Goal: Task Accomplishment & Management: Use online tool/utility

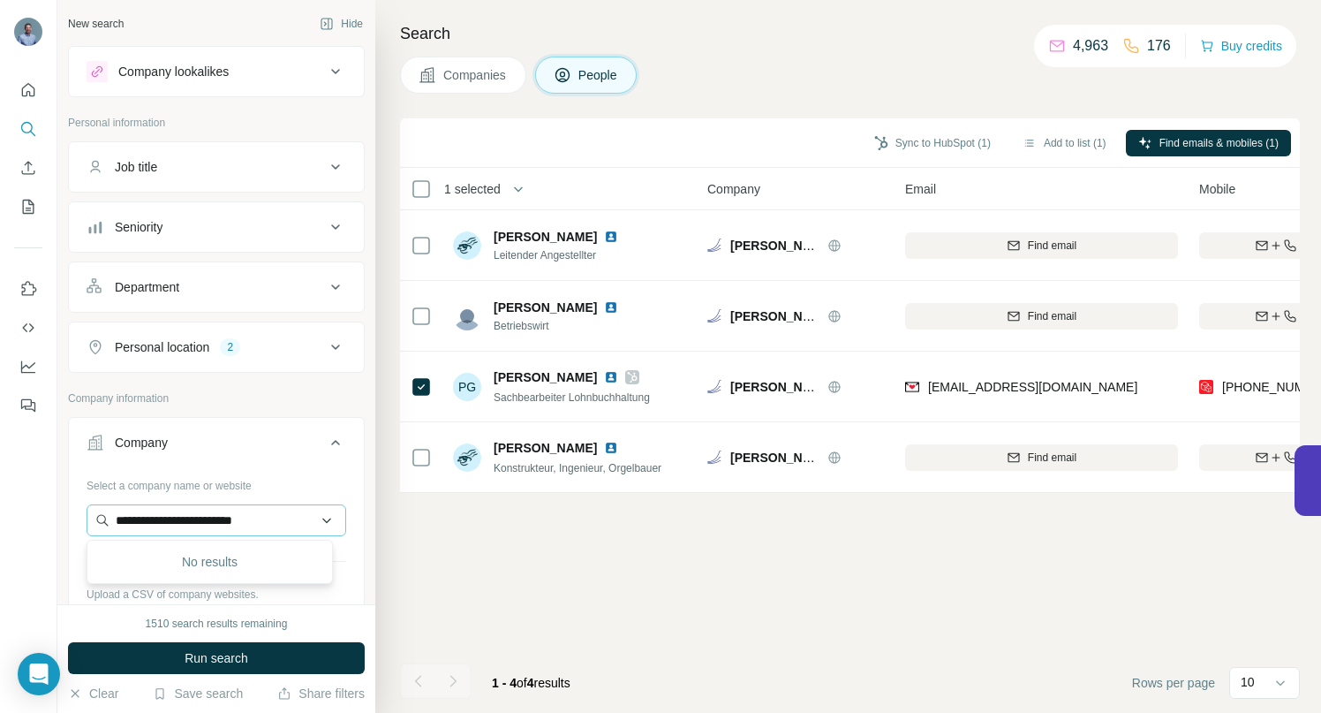
scroll to position [0, 175]
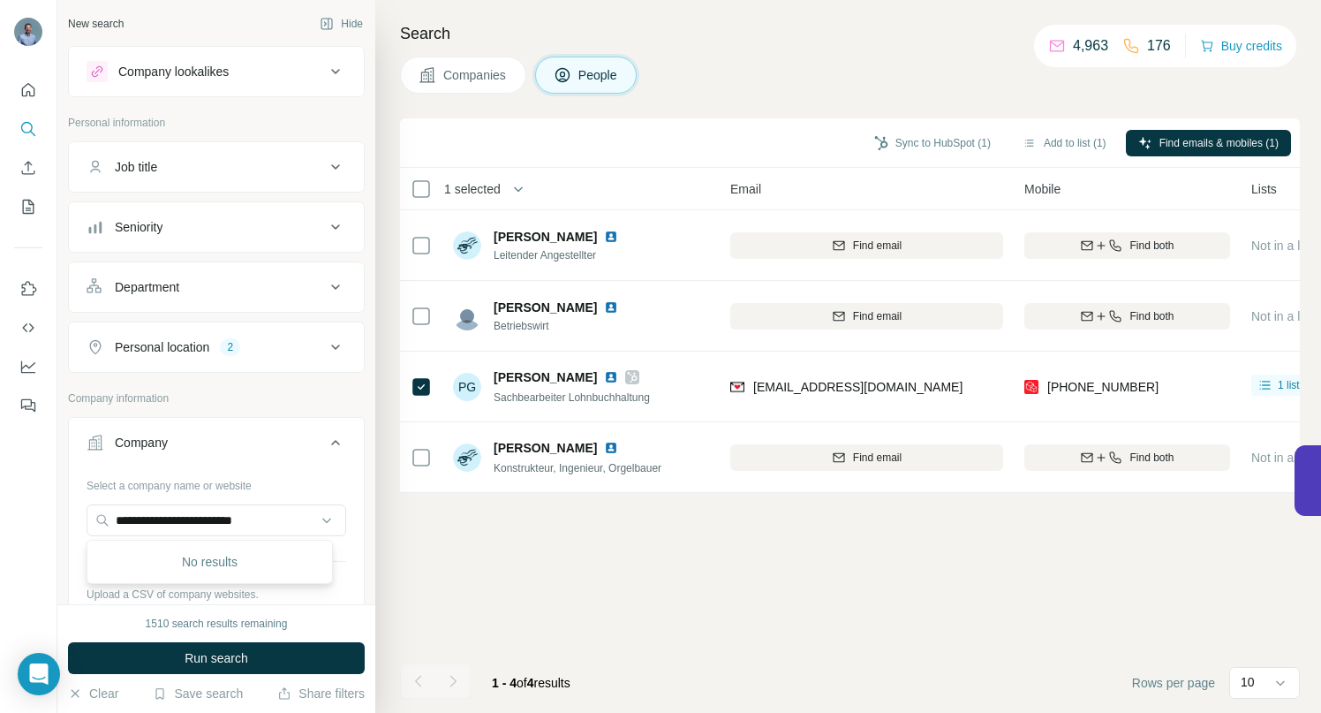
drag, startPoint x: 300, startPoint y: 521, endPoint x: 78, endPoint y: 517, distance: 222.6
click at [74, 524] on div "**********" at bounding box center [216, 575] width 295 height 208
click at [150, 523] on input "text" at bounding box center [217, 520] width 260 height 32
type input "**********"
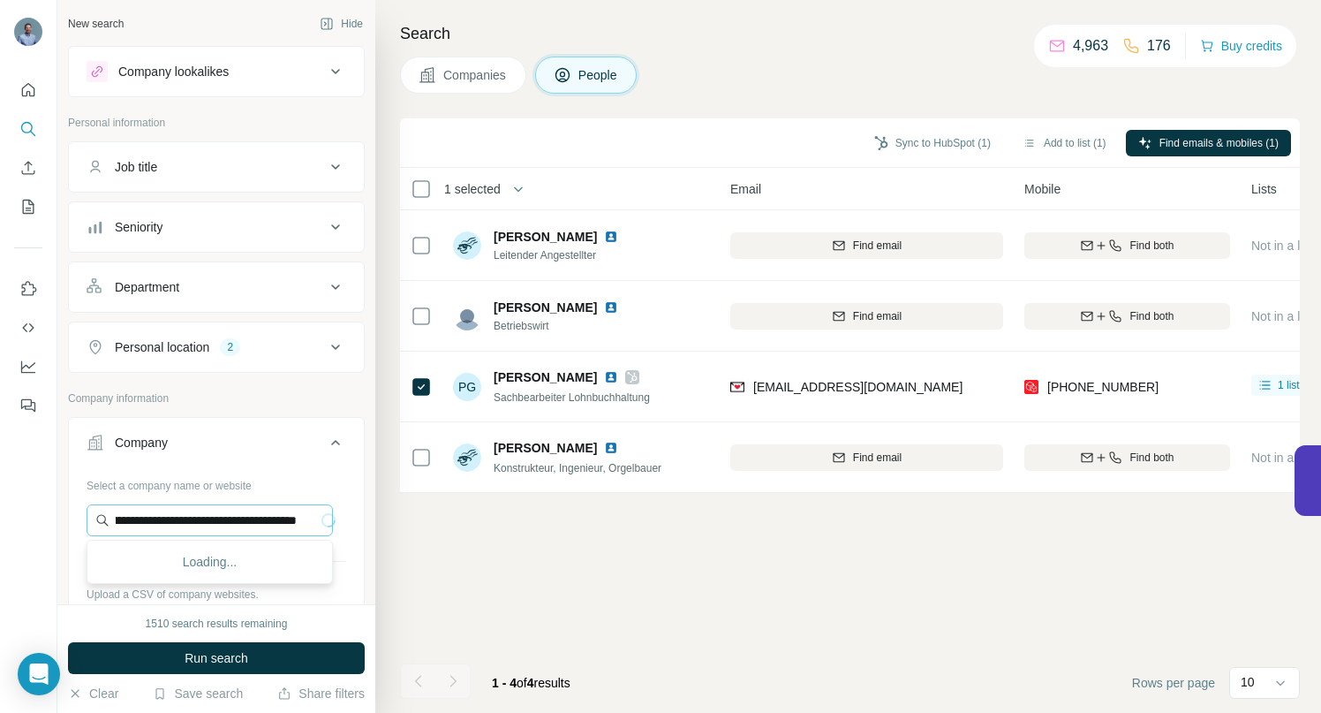
click at [193, 518] on input "**********" at bounding box center [210, 520] width 246 height 32
paste input "**********"
type input "**********"
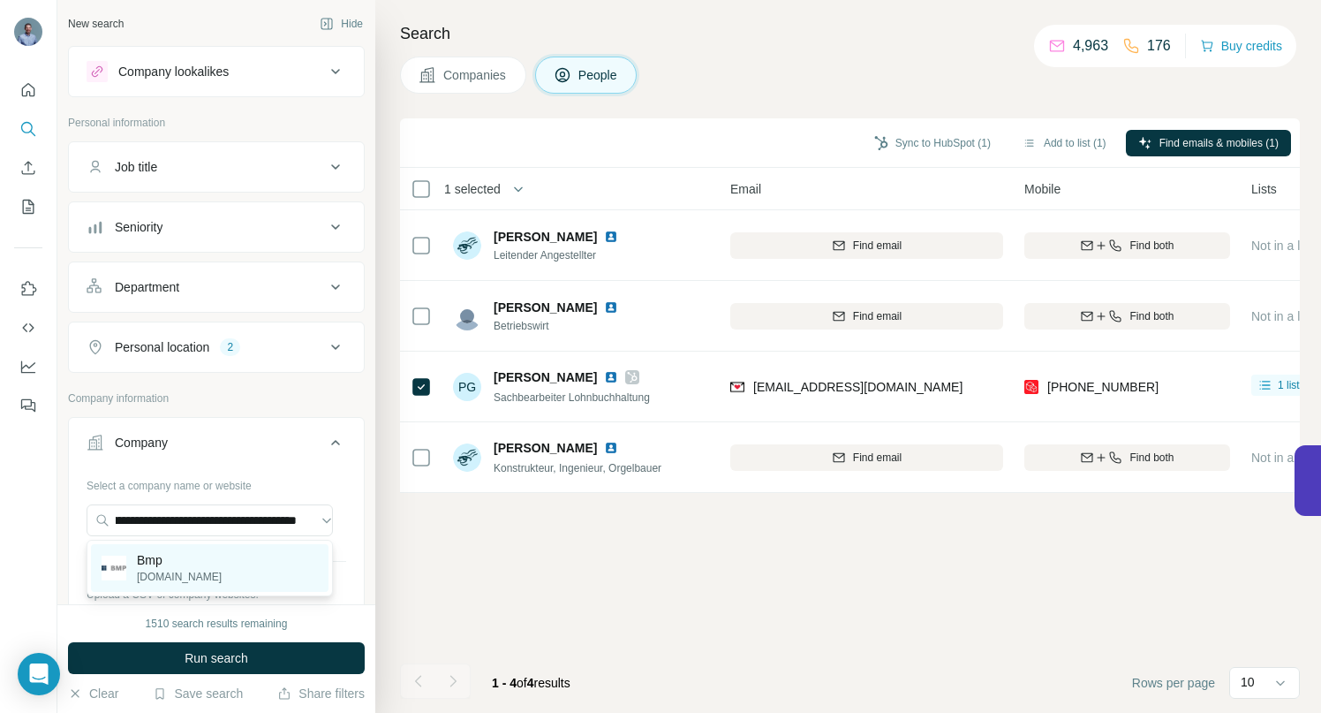
click at [149, 564] on p "Bmp" at bounding box center [179, 560] width 85 height 18
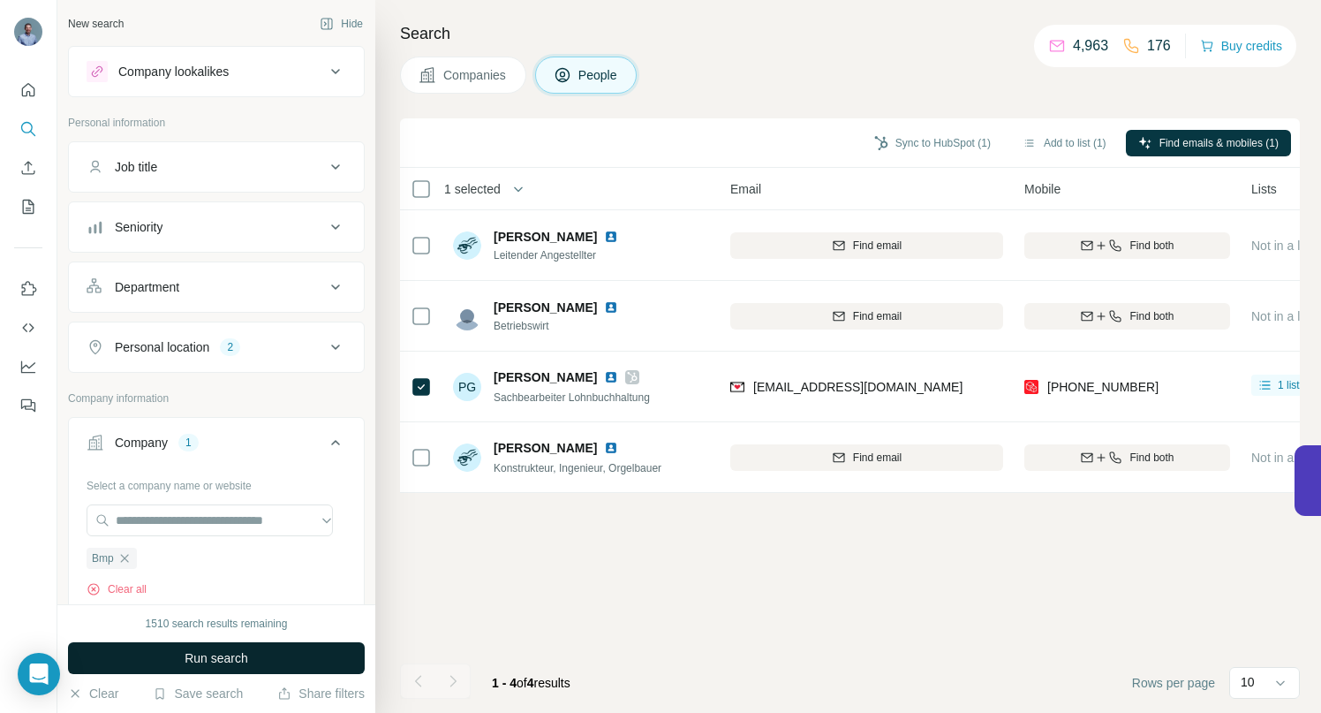
click at [172, 651] on button "Run search" at bounding box center [216, 658] width 297 height 32
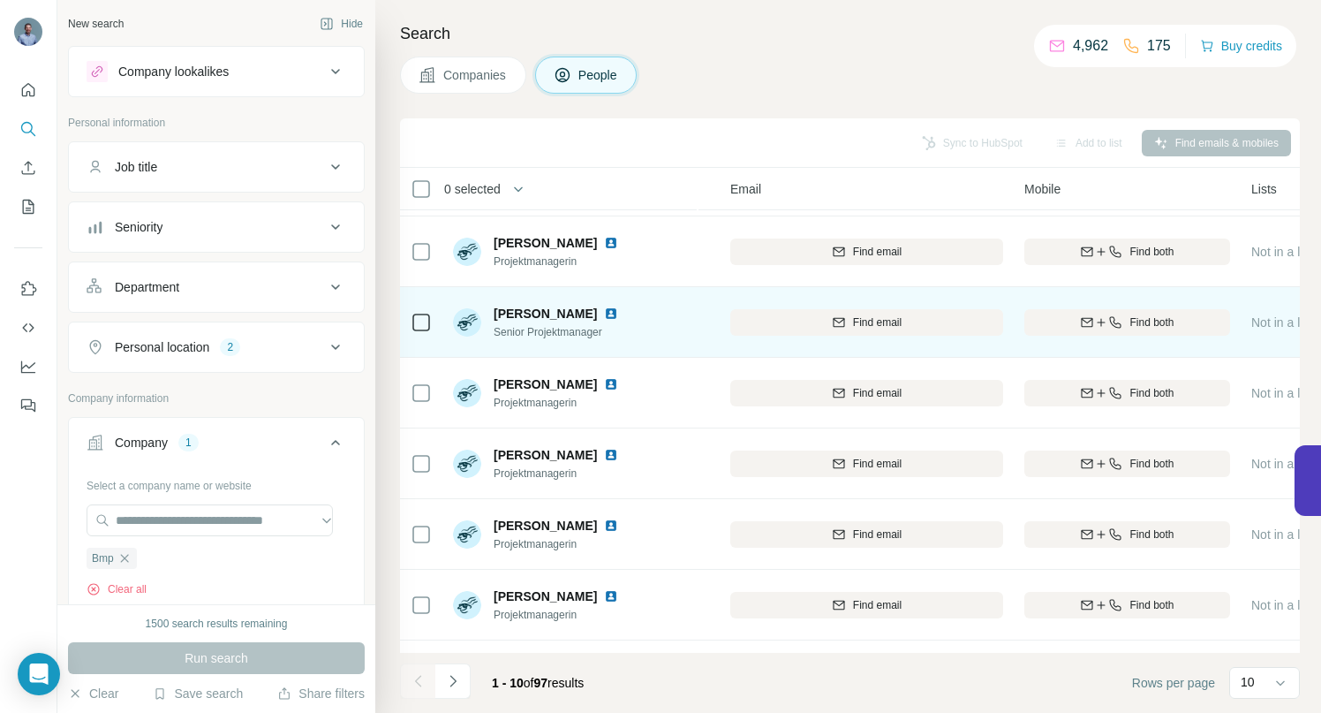
scroll to position [274, 175]
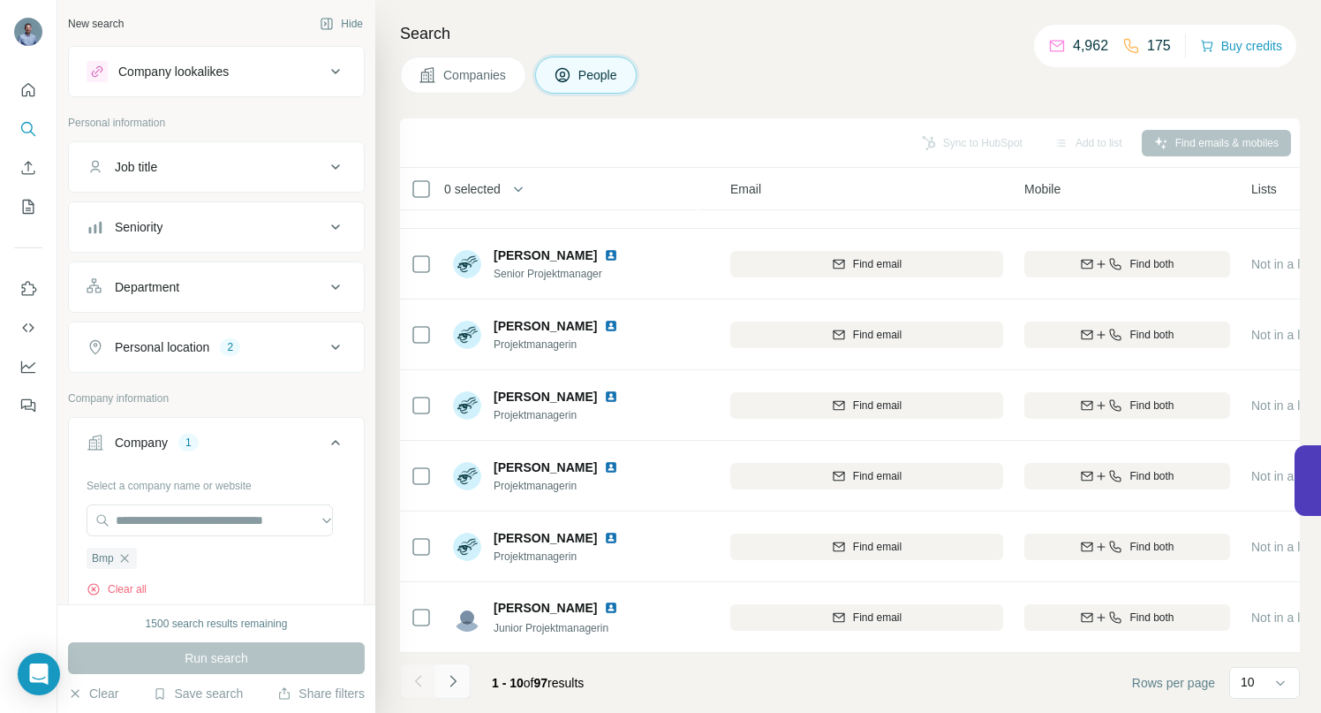
click at [450, 683] on icon "Navigate to next page" at bounding box center [453, 681] width 18 height 18
click at [450, 682] on icon "Navigate to next page" at bounding box center [453, 681] width 18 height 18
click at [453, 673] on icon "Navigate to next page" at bounding box center [453, 681] width 18 height 18
click at [455, 679] on icon "Navigate to next page" at bounding box center [453, 681] width 18 height 18
click at [448, 686] on icon "Navigate to next page" at bounding box center [453, 681] width 18 height 18
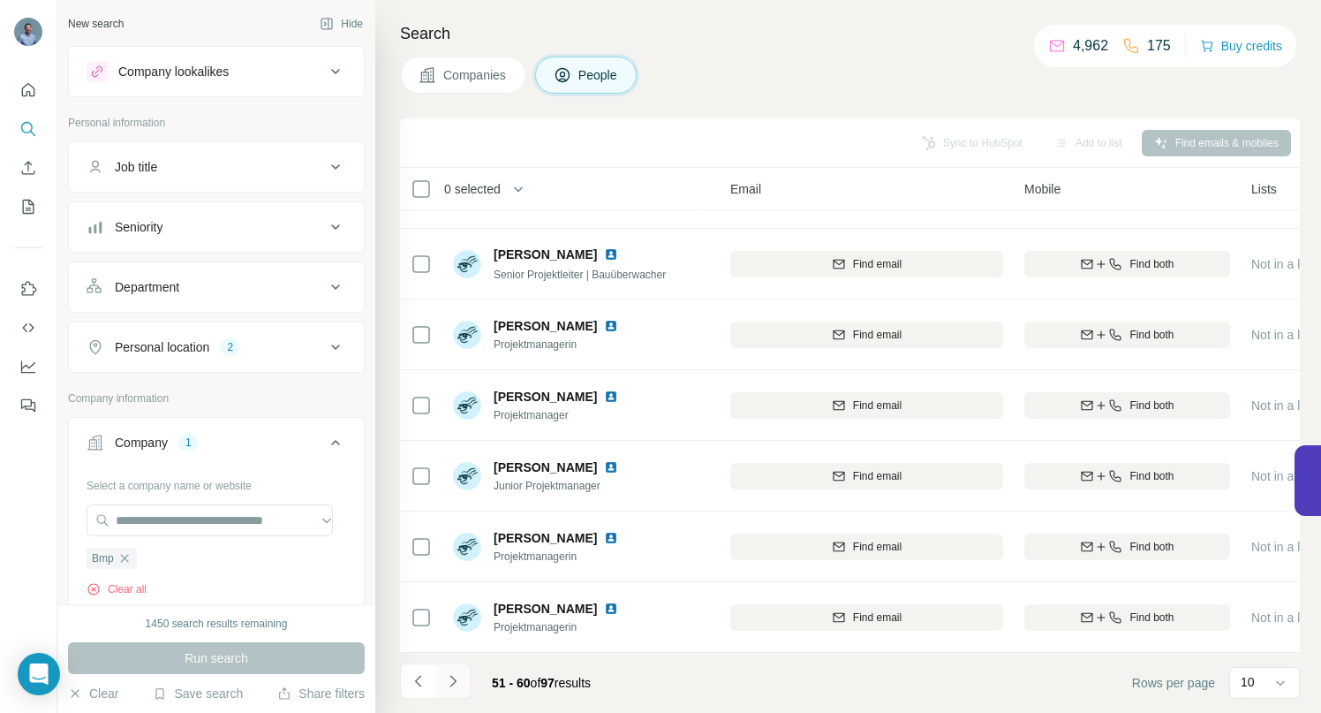
click at [454, 680] on icon "Navigate to next page" at bounding box center [453, 680] width 6 height 11
click at [457, 674] on icon "Navigate to next page" at bounding box center [453, 681] width 18 height 18
click at [451, 676] on icon "Navigate to next page" at bounding box center [453, 680] width 6 height 11
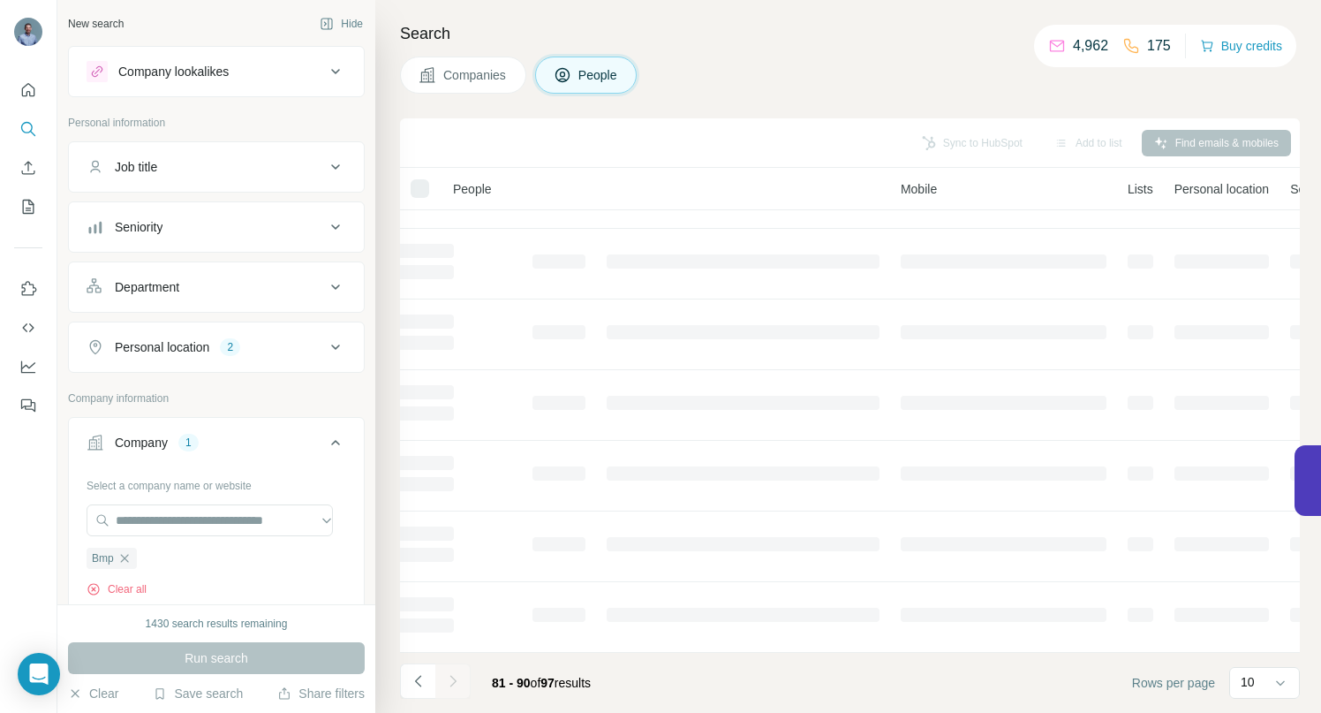
scroll to position [0, 175]
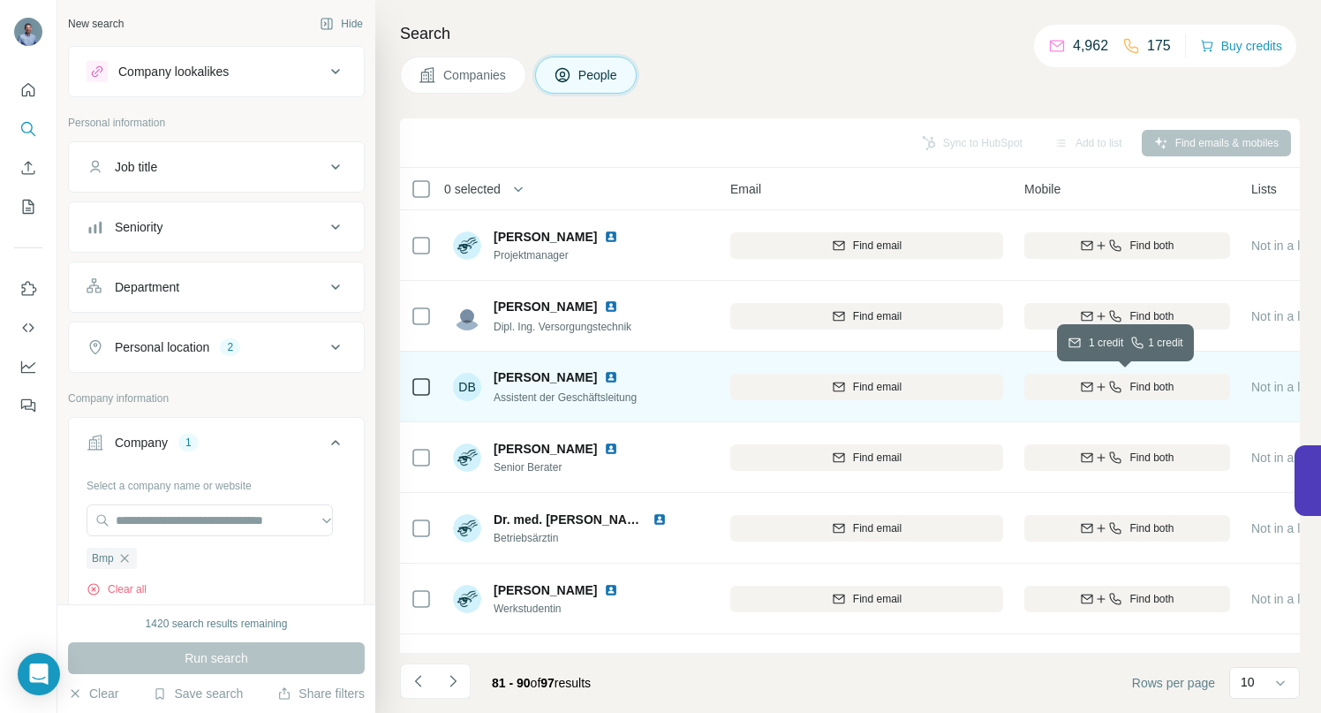
click at [1118, 387] on icon "button" at bounding box center [1115, 387] width 14 height 14
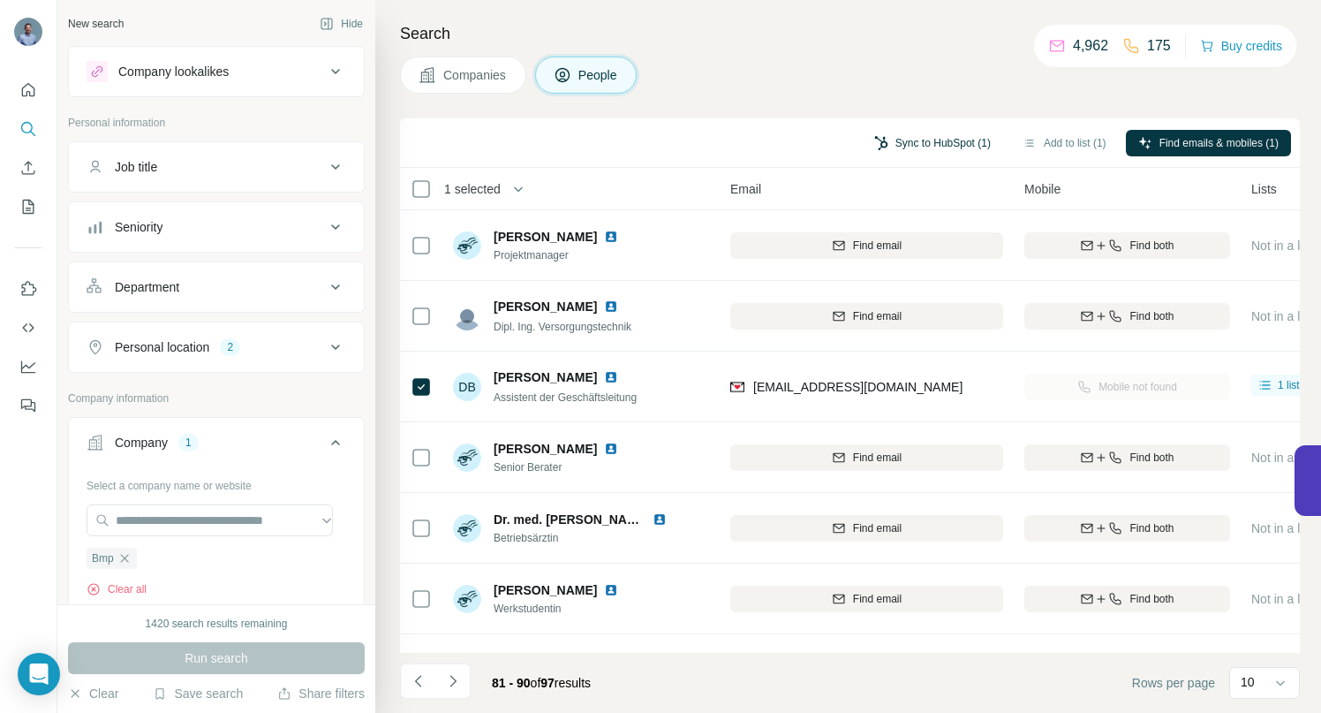
click at [931, 137] on button "Sync to HubSpot (1)" at bounding box center [932, 143] width 141 height 26
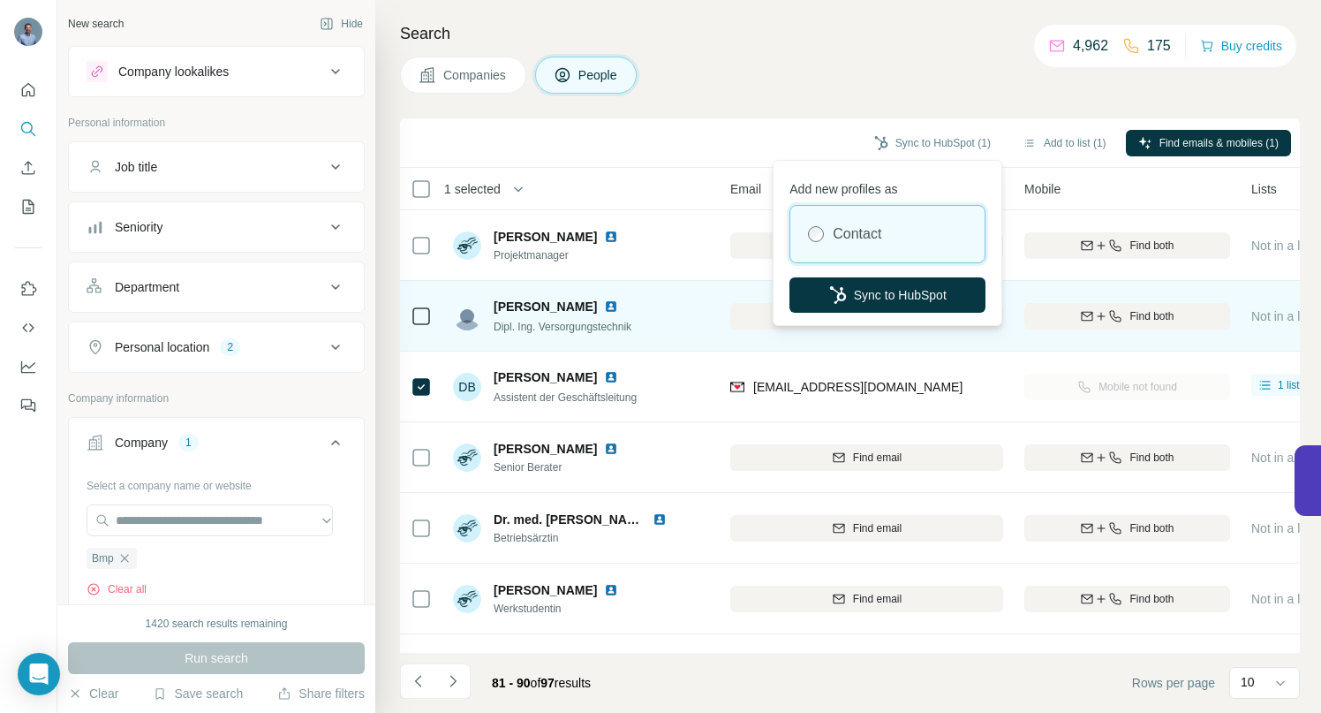
click at [845, 298] on button "Sync to HubSpot" at bounding box center [887, 294] width 196 height 35
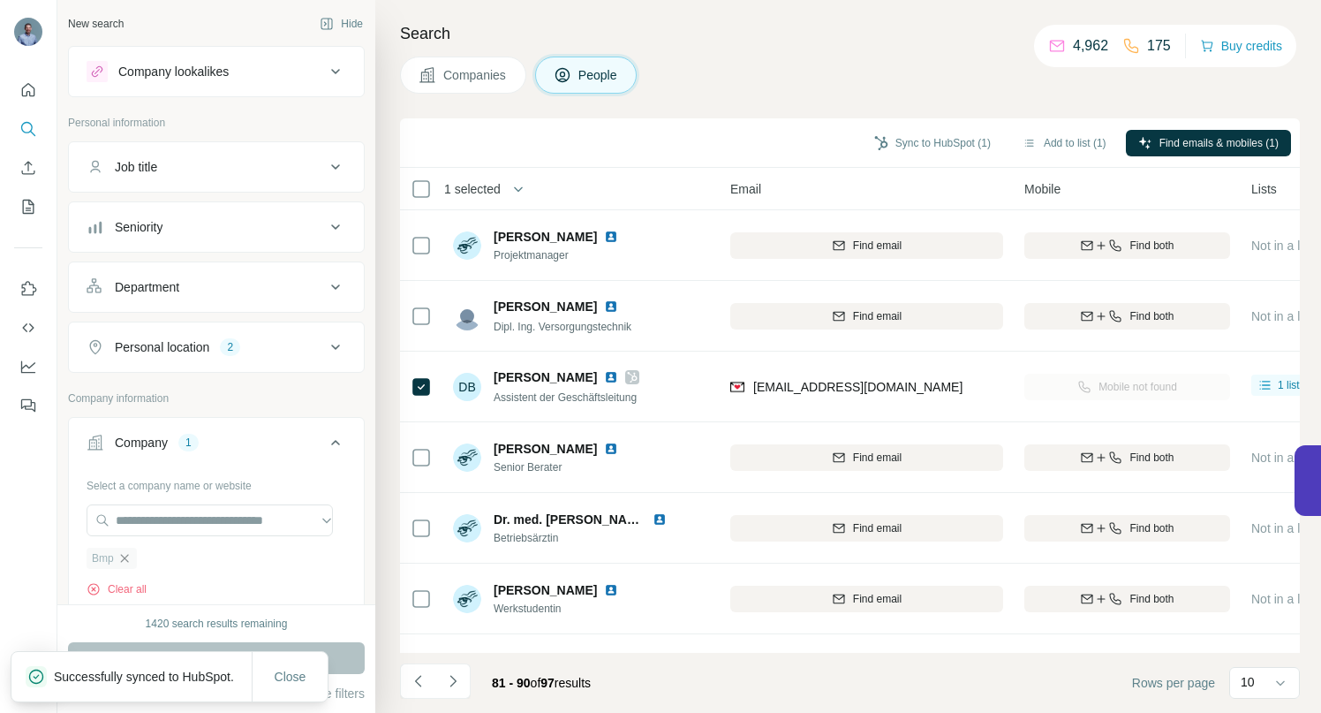
click at [125, 558] on icon "button" at bounding box center [124, 558] width 8 height 8
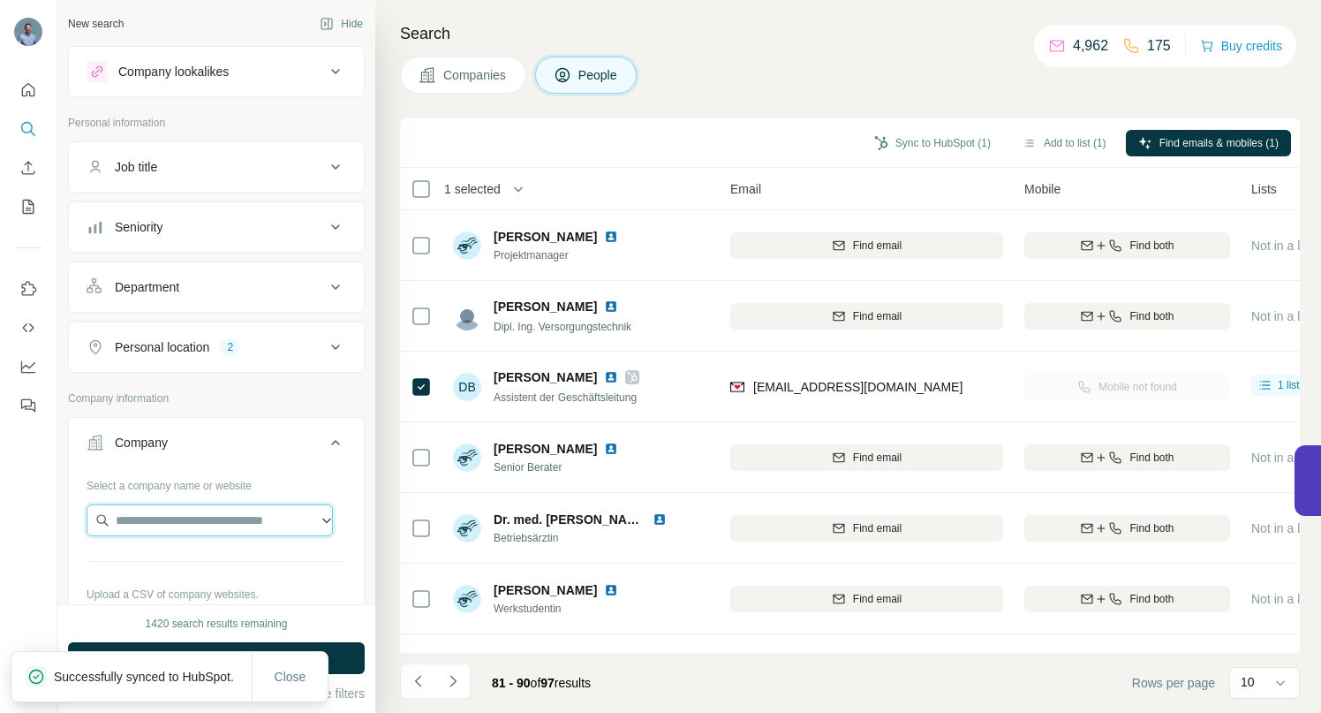
click at [146, 524] on input "text" at bounding box center [210, 520] width 246 height 32
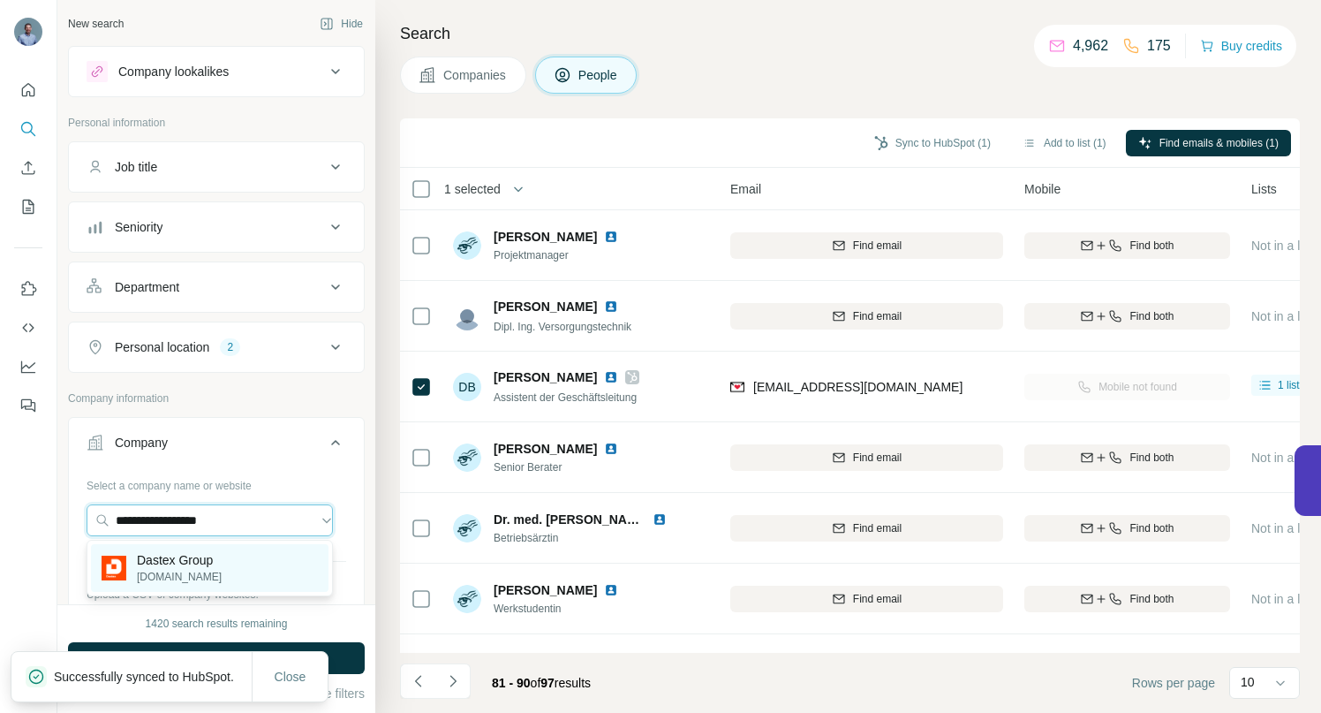
type input "**********"
click at [189, 565] on p "Dastex Group" at bounding box center [179, 560] width 85 height 18
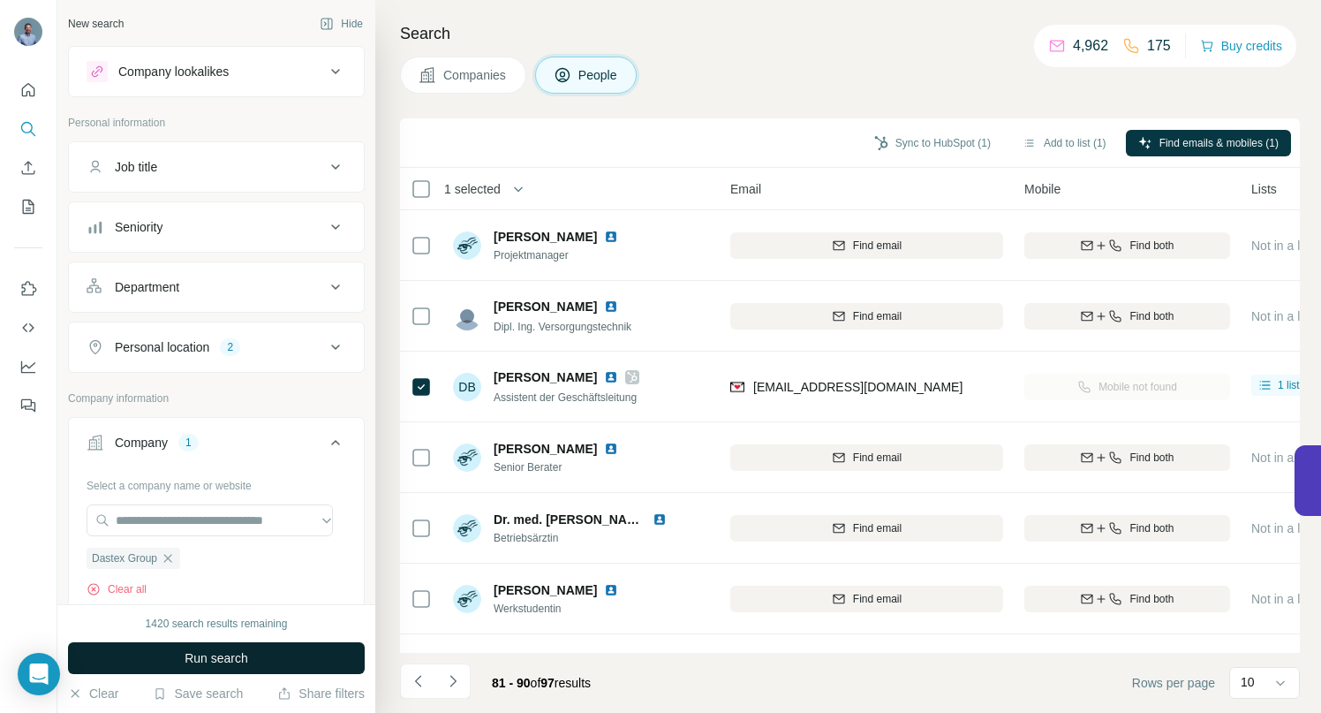
click at [185, 661] on span "Run search" at bounding box center [217, 658] width 64 height 18
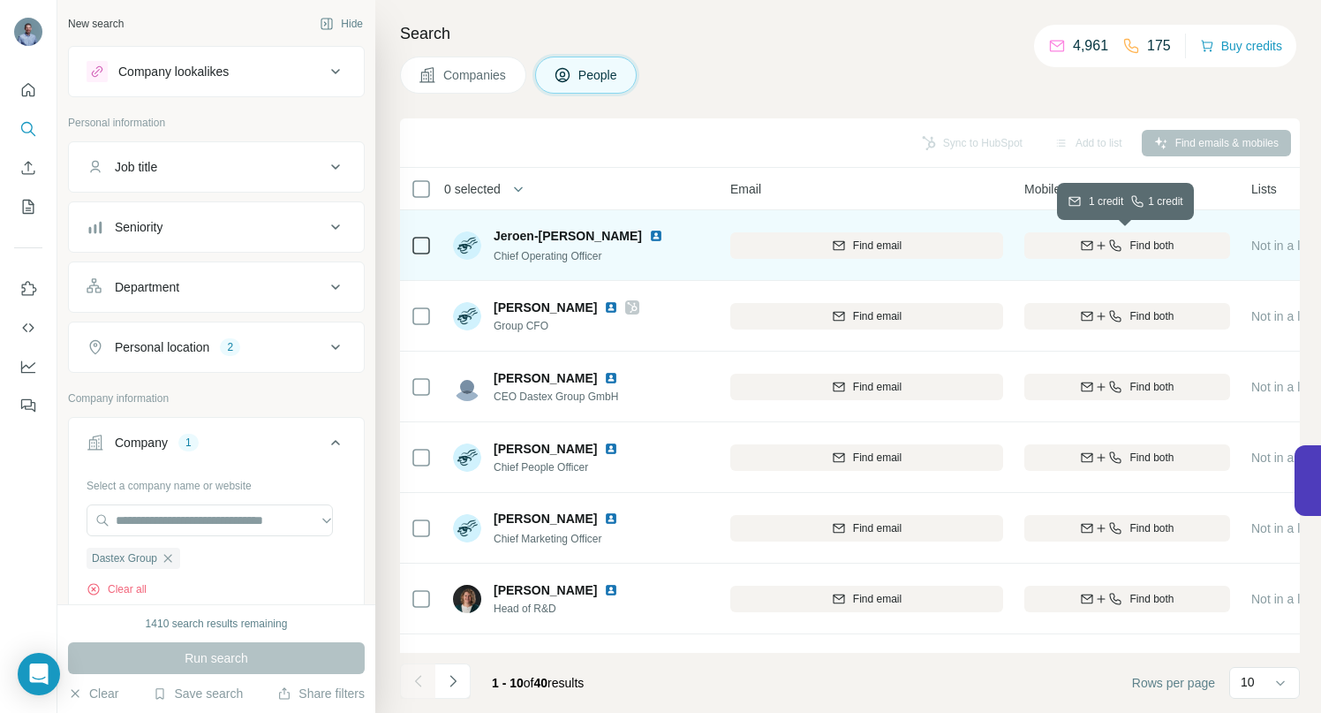
click at [1081, 246] on icon "button" at bounding box center [1087, 245] width 14 height 14
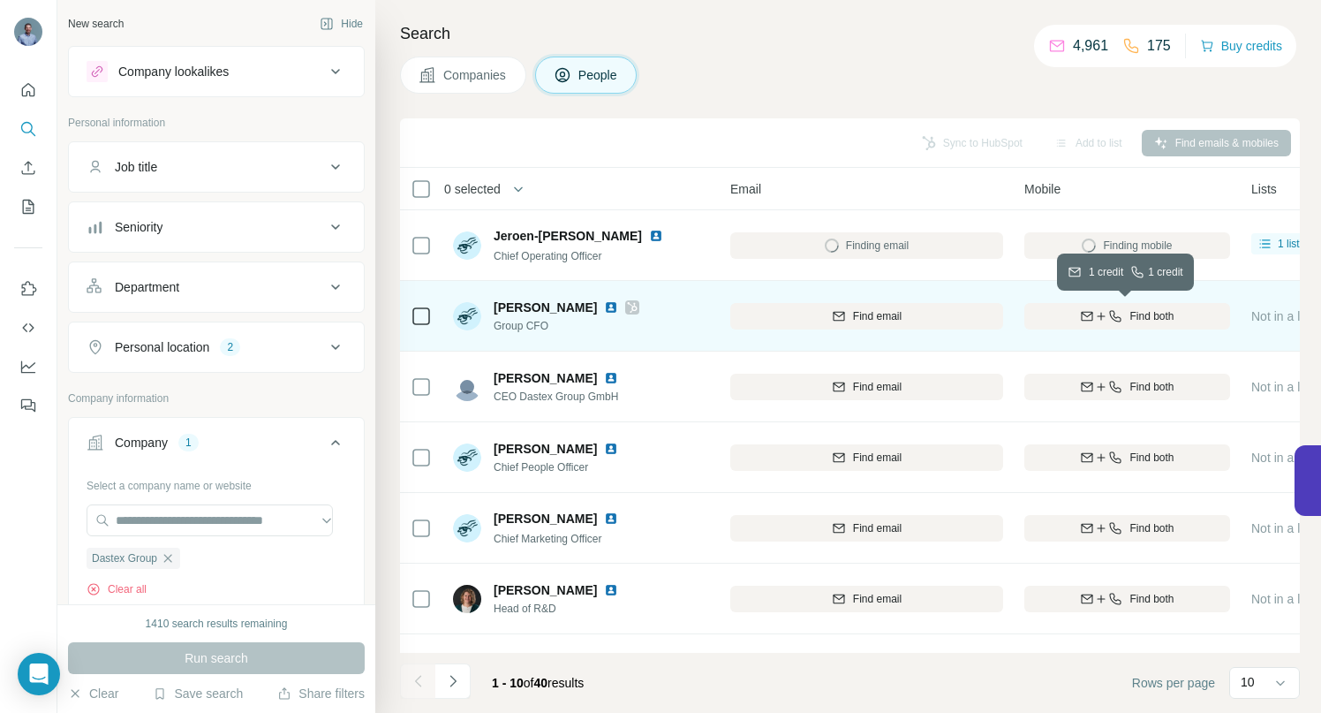
click at [1091, 314] on icon "button" at bounding box center [1087, 315] width 11 height 9
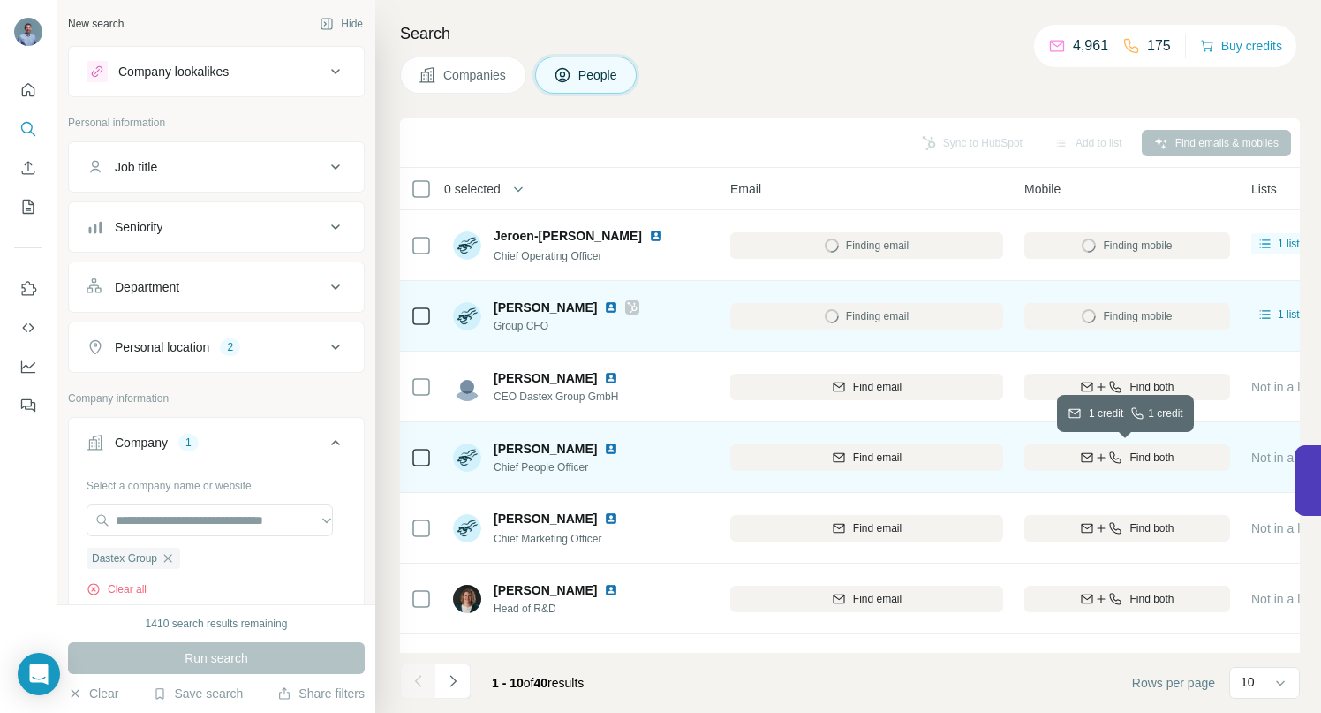
click at [1169, 458] on span "Find both" at bounding box center [1151, 458] width 44 height 16
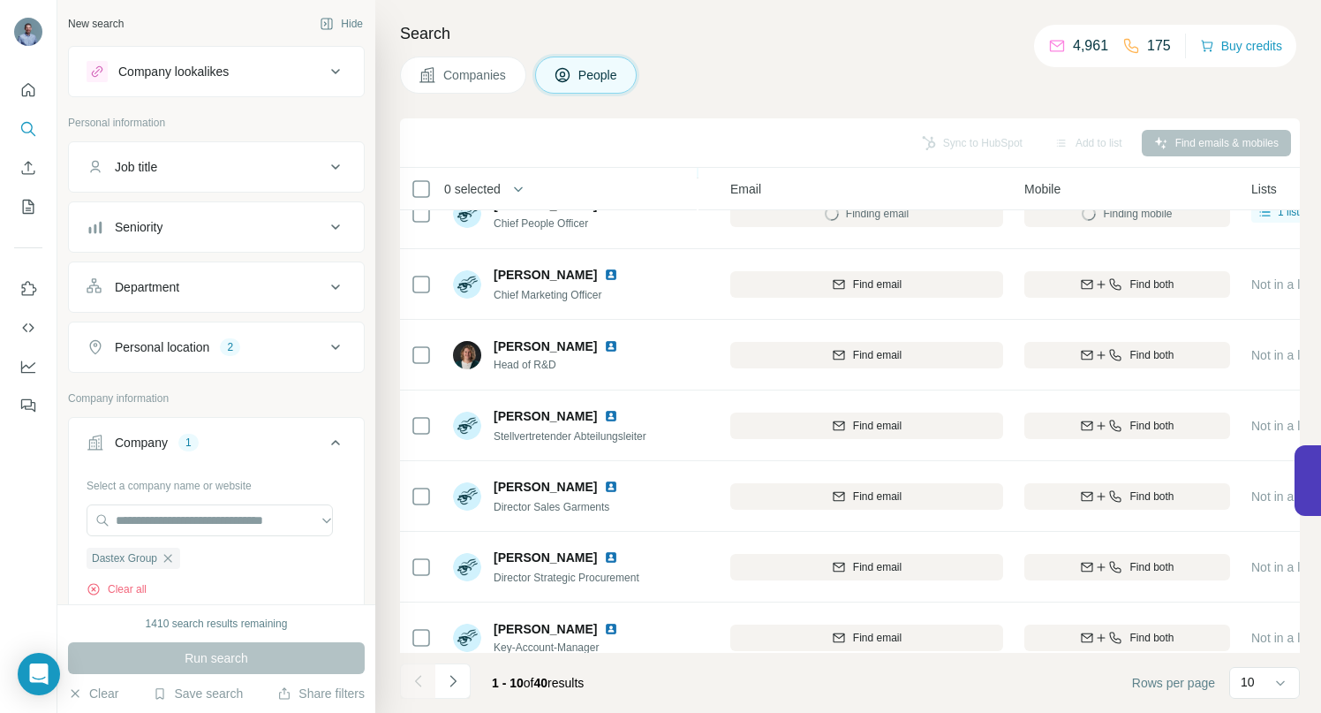
scroll to position [274, 175]
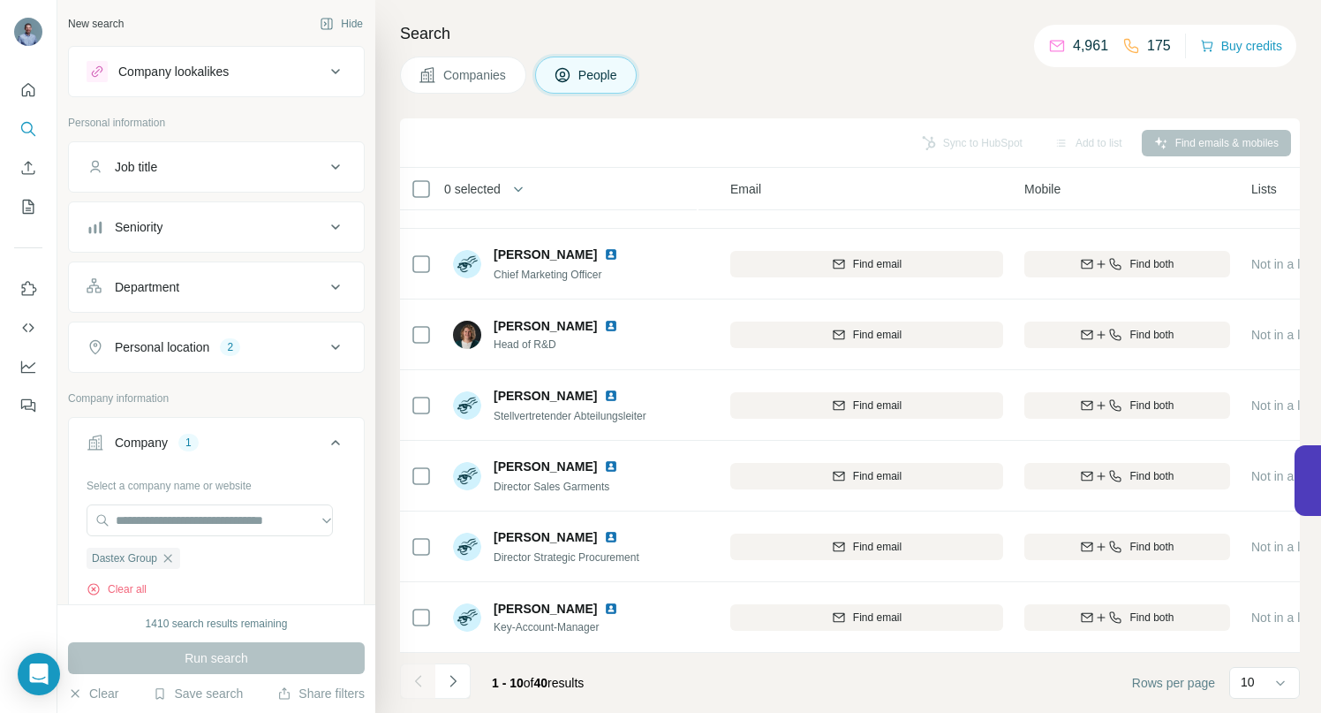
click at [450, 676] on icon "Navigate to next page" at bounding box center [453, 681] width 18 height 18
click at [457, 684] on icon "Navigate to next page" at bounding box center [453, 681] width 18 height 18
drag, startPoint x: 451, startPoint y: 678, endPoint x: 477, endPoint y: 649, distance: 38.8
click at [451, 678] on icon "Navigate to next page" at bounding box center [453, 681] width 18 height 18
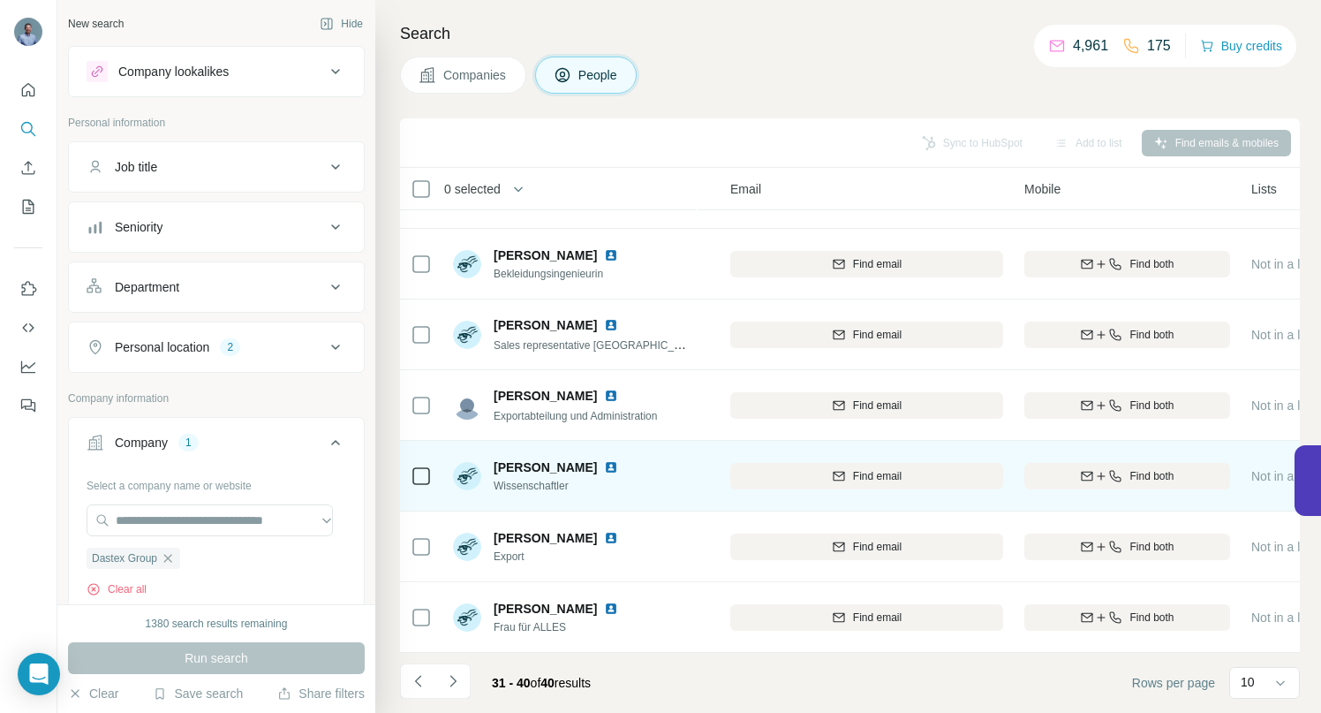
scroll to position [0, 175]
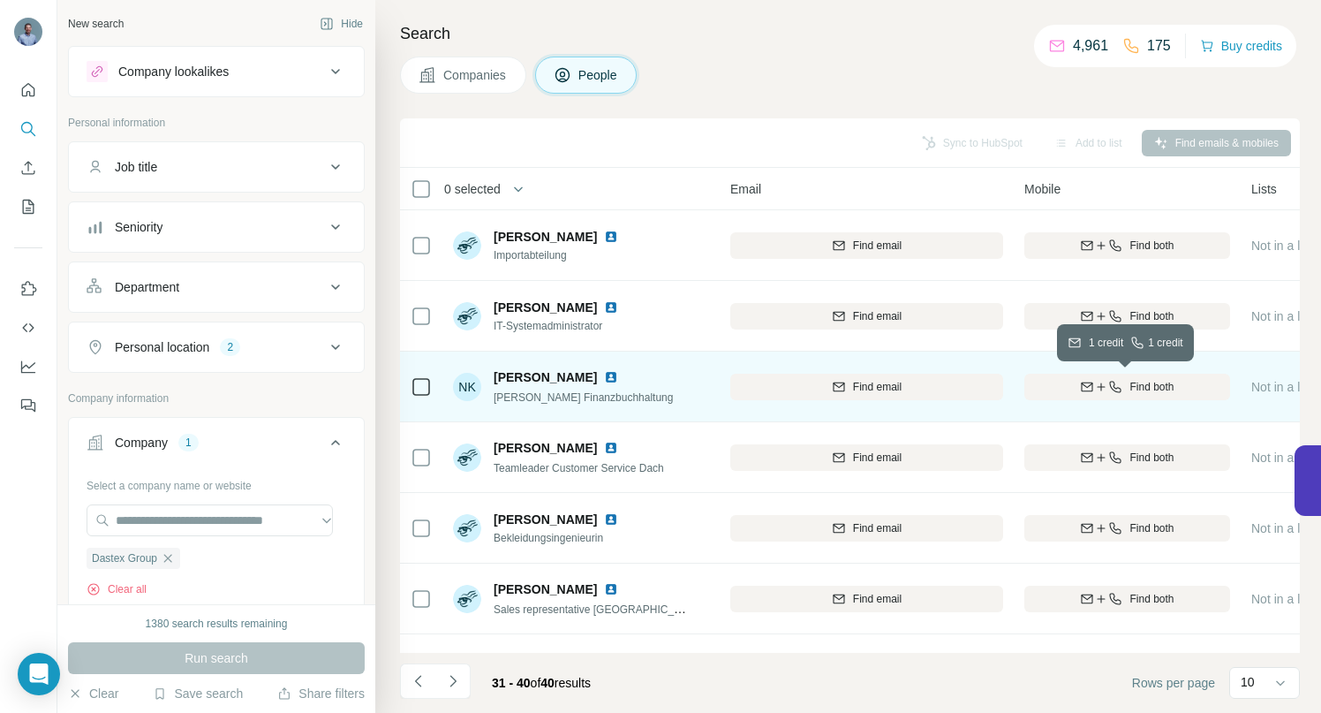
click at [1103, 382] on icon "button" at bounding box center [1101, 387] width 14 height 14
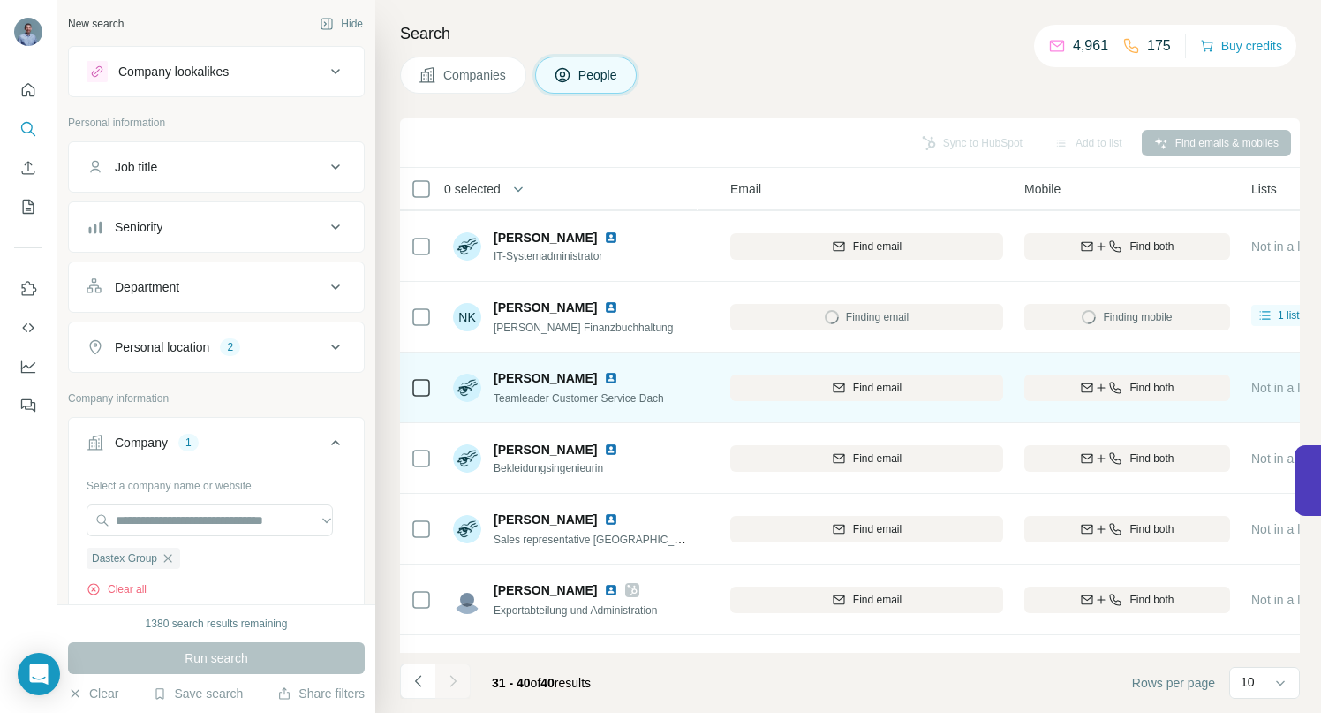
scroll to position [153, 175]
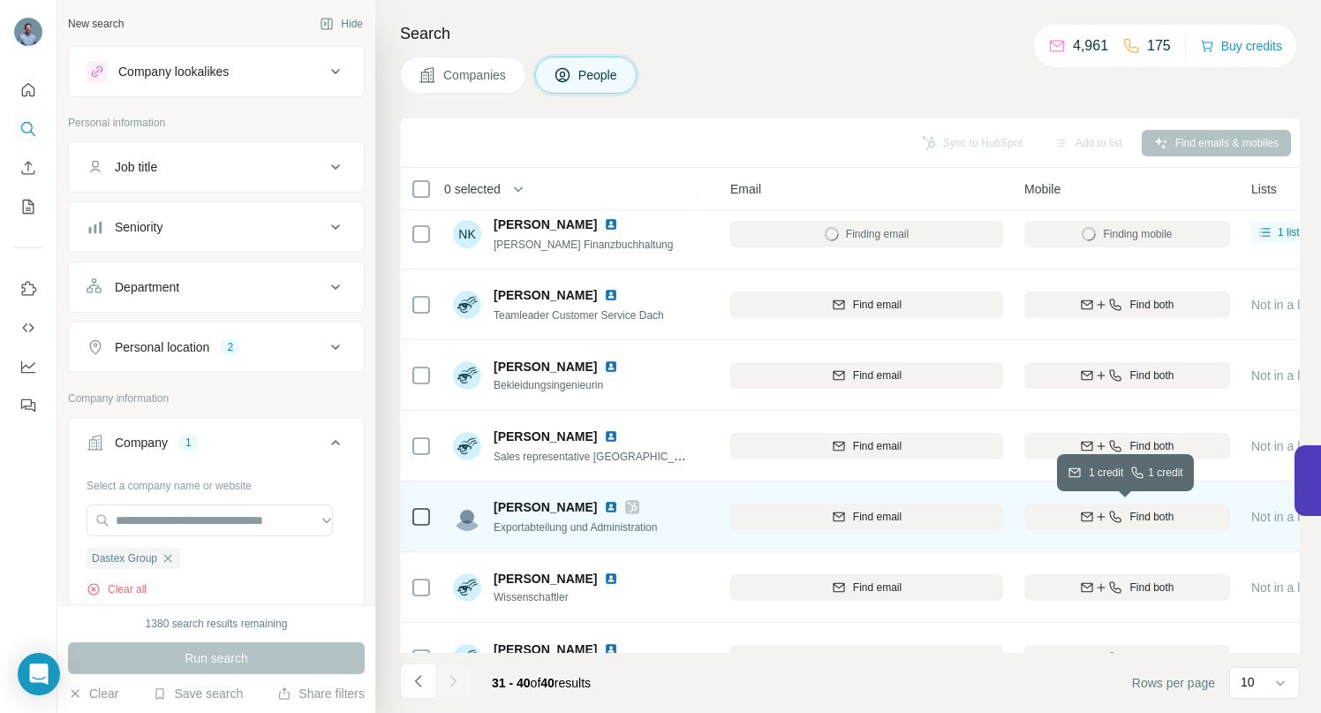
click at [1098, 520] on icon "button" at bounding box center [1101, 517] width 14 height 14
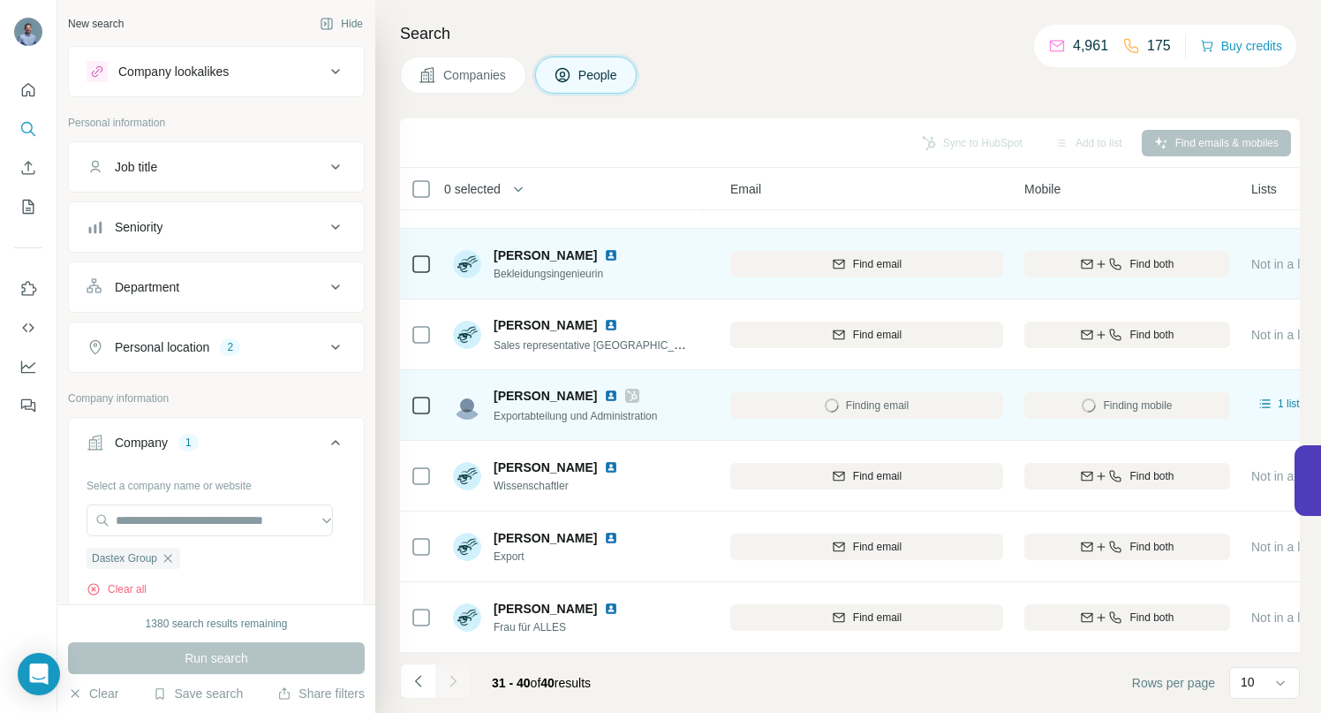
scroll to position [274, 175]
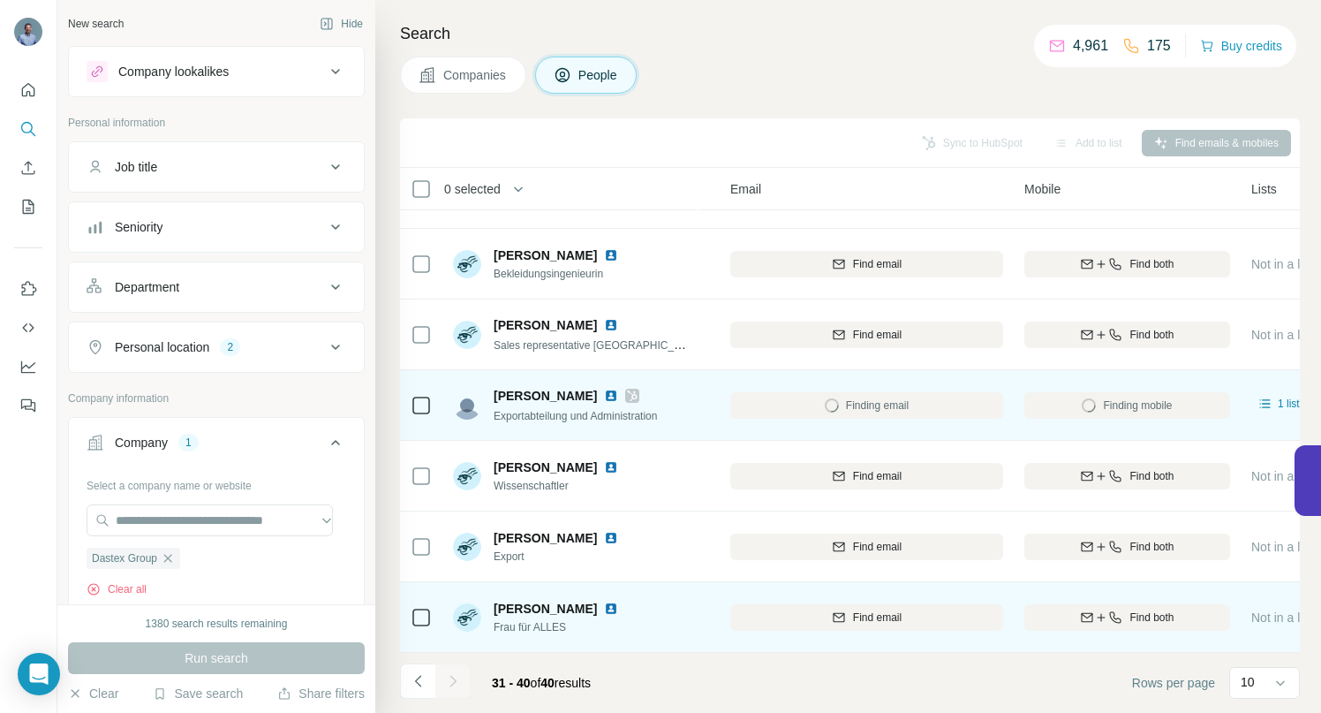
click at [604, 601] on img at bounding box center [611, 608] width 14 height 14
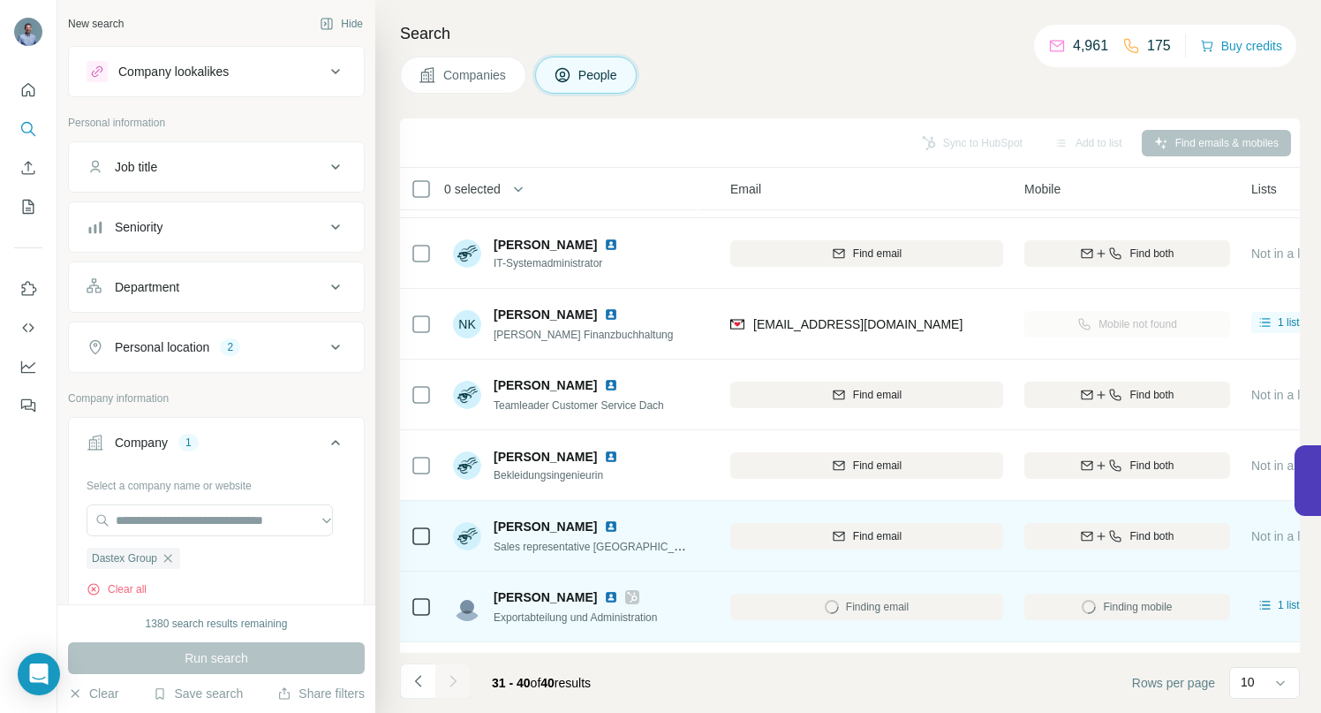
scroll to position [0, 175]
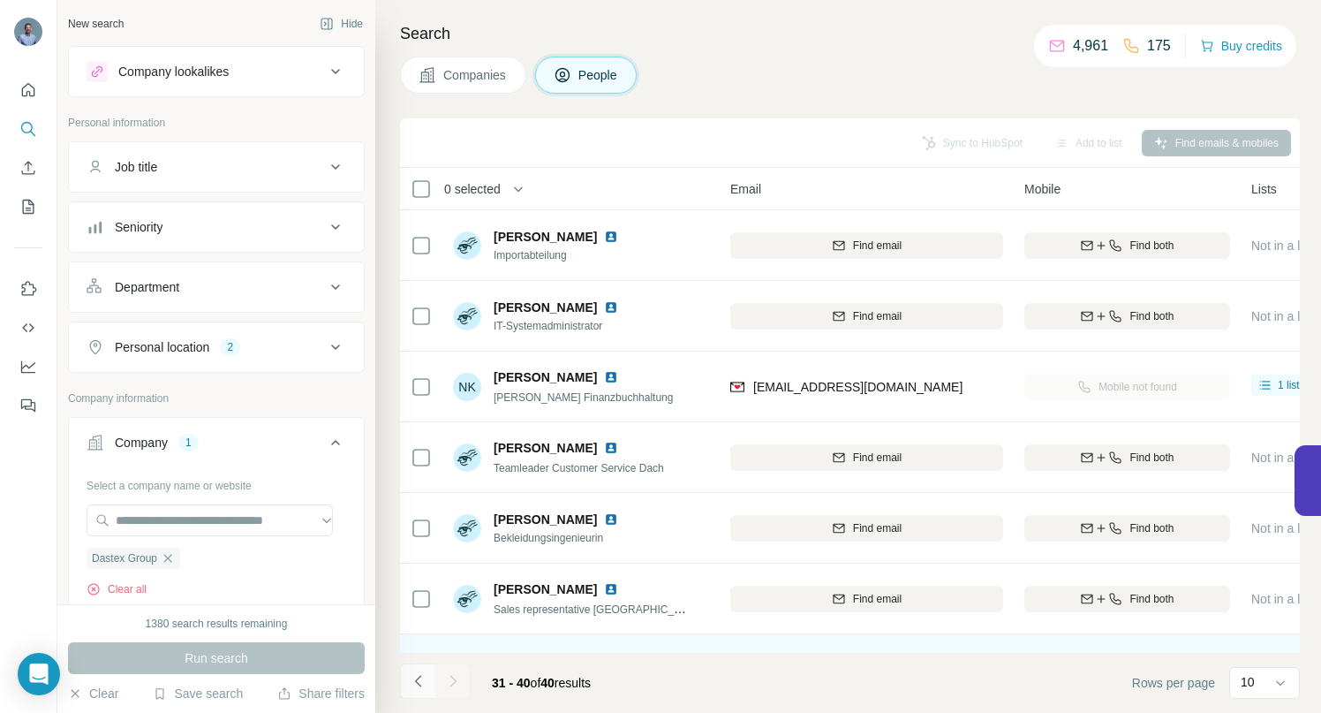
click at [422, 679] on icon "Navigate to previous page" at bounding box center [419, 681] width 18 height 18
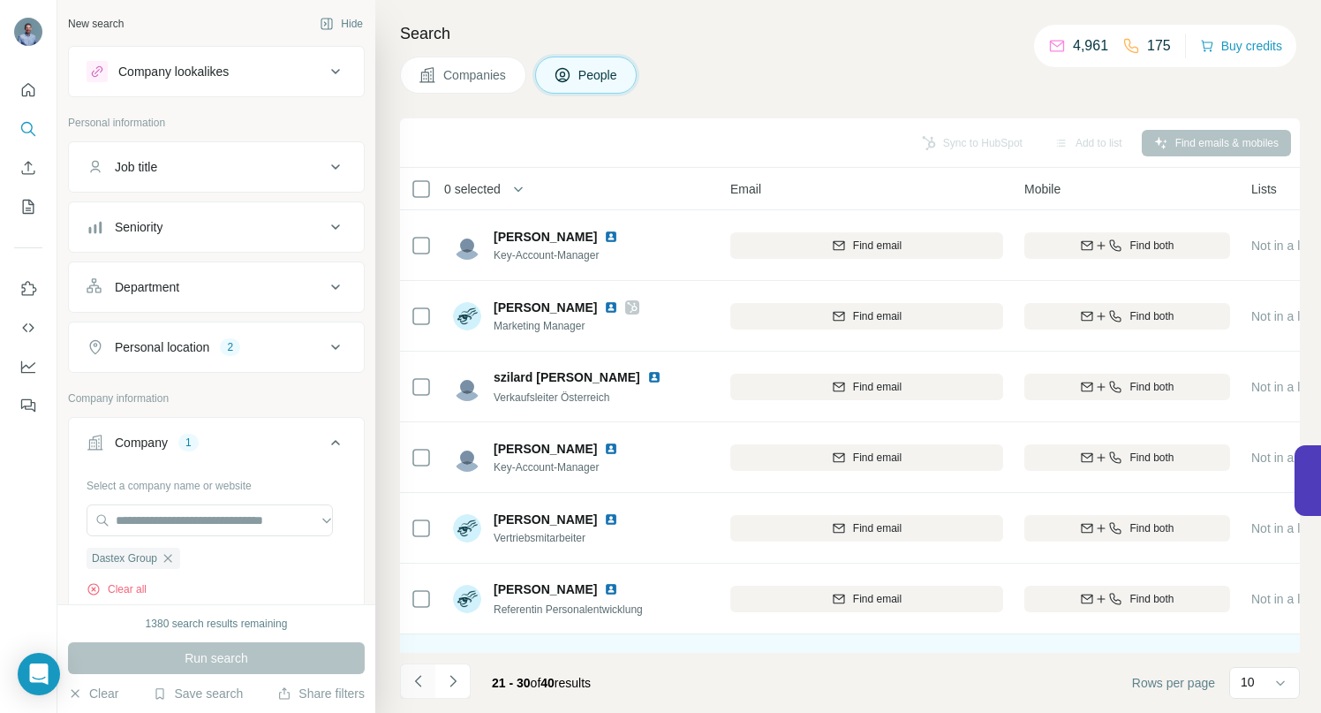
click at [422, 679] on icon "Navigate to previous page" at bounding box center [419, 681] width 18 height 18
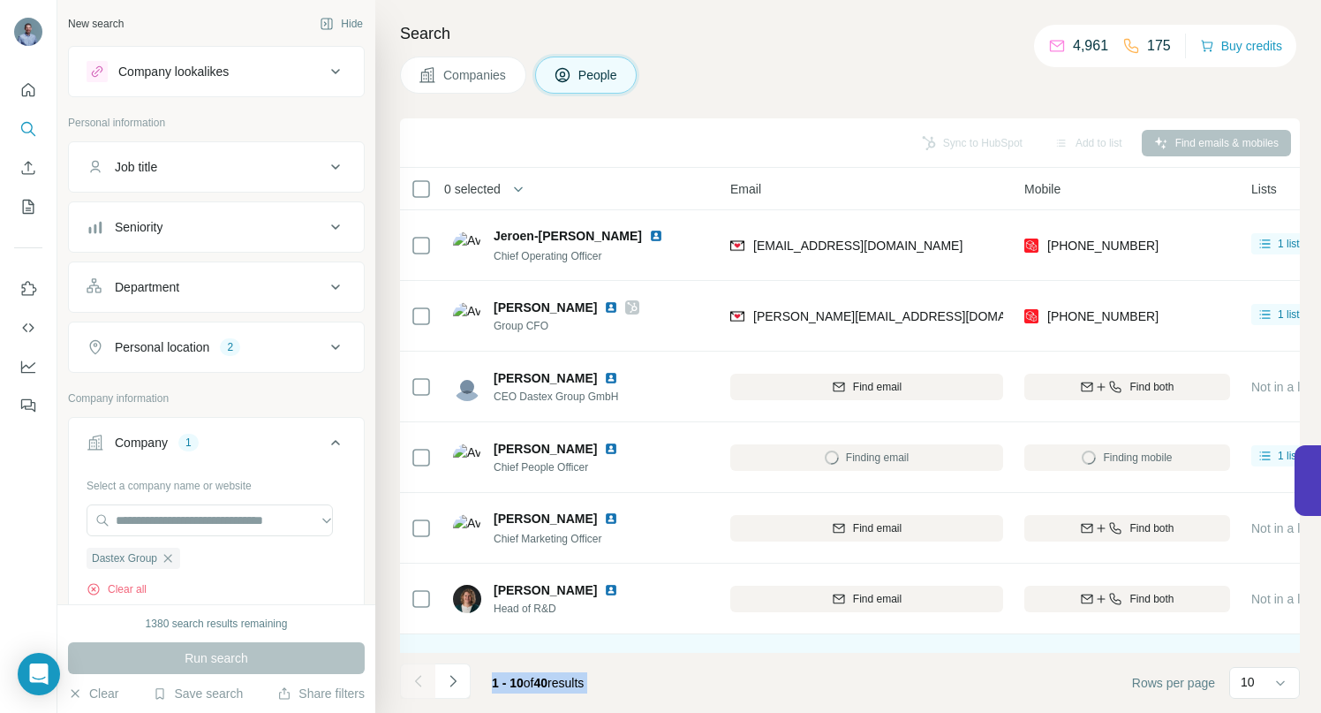
click at [422, 679] on div at bounding box center [417, 680] width 35 height 35
click at [422, 680] on div at bounding box center [417, 680] width 35 height 35
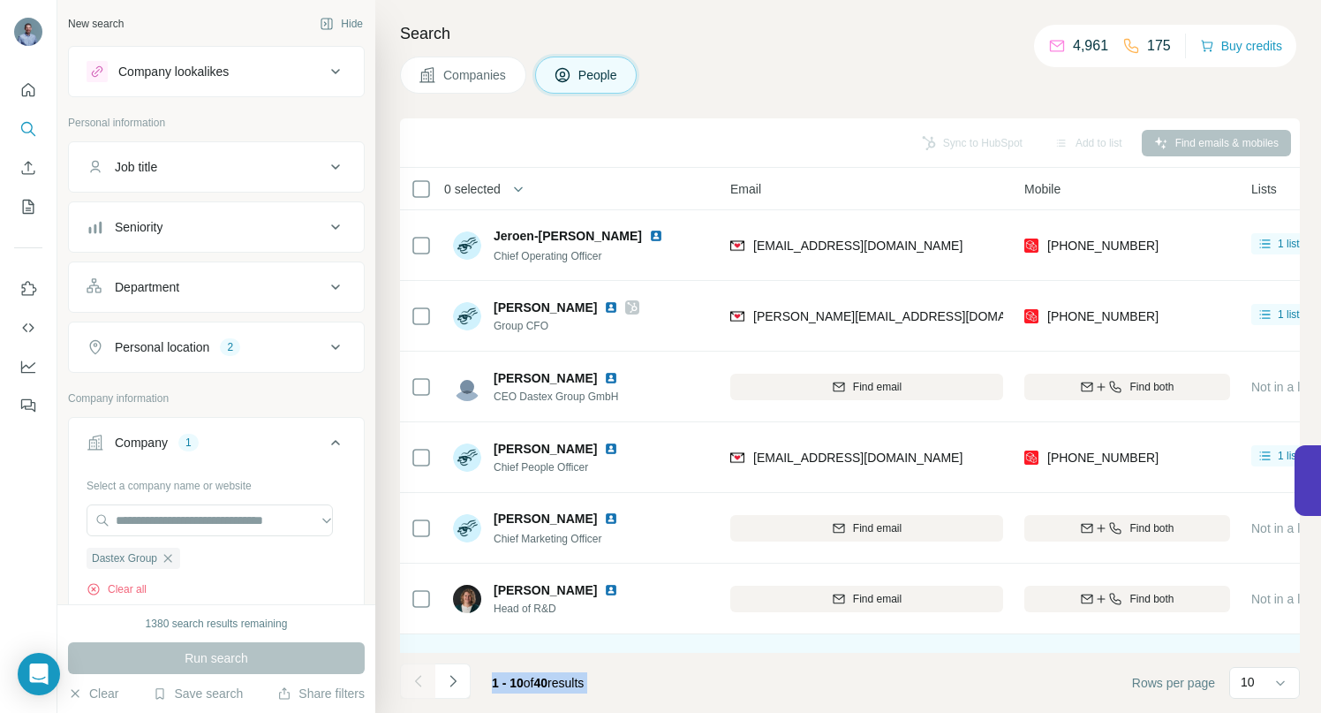
click at [422, 681] on div at bounding box center [417, 680] width 35 height 35
click at [454, 678] on icon "Navigate to next page" at bounding box center [453, 681] width 18 height 18
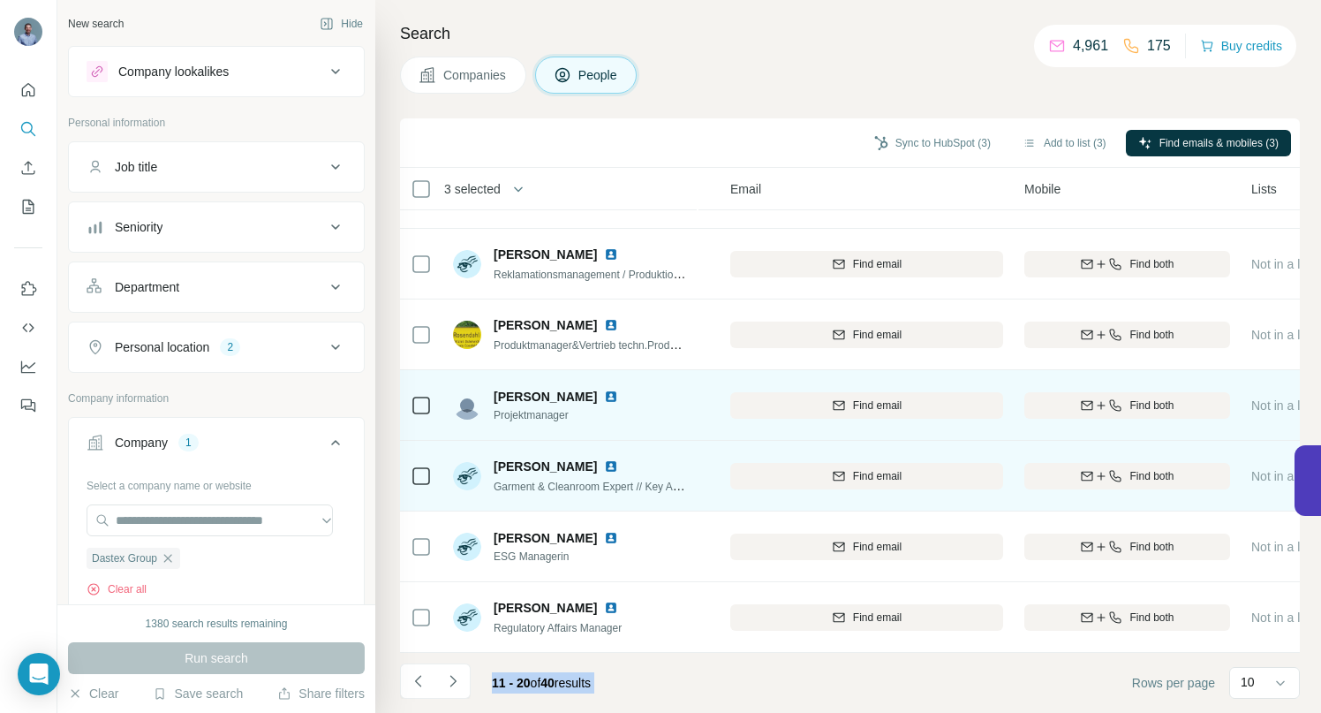
scroll to position [274, 175]
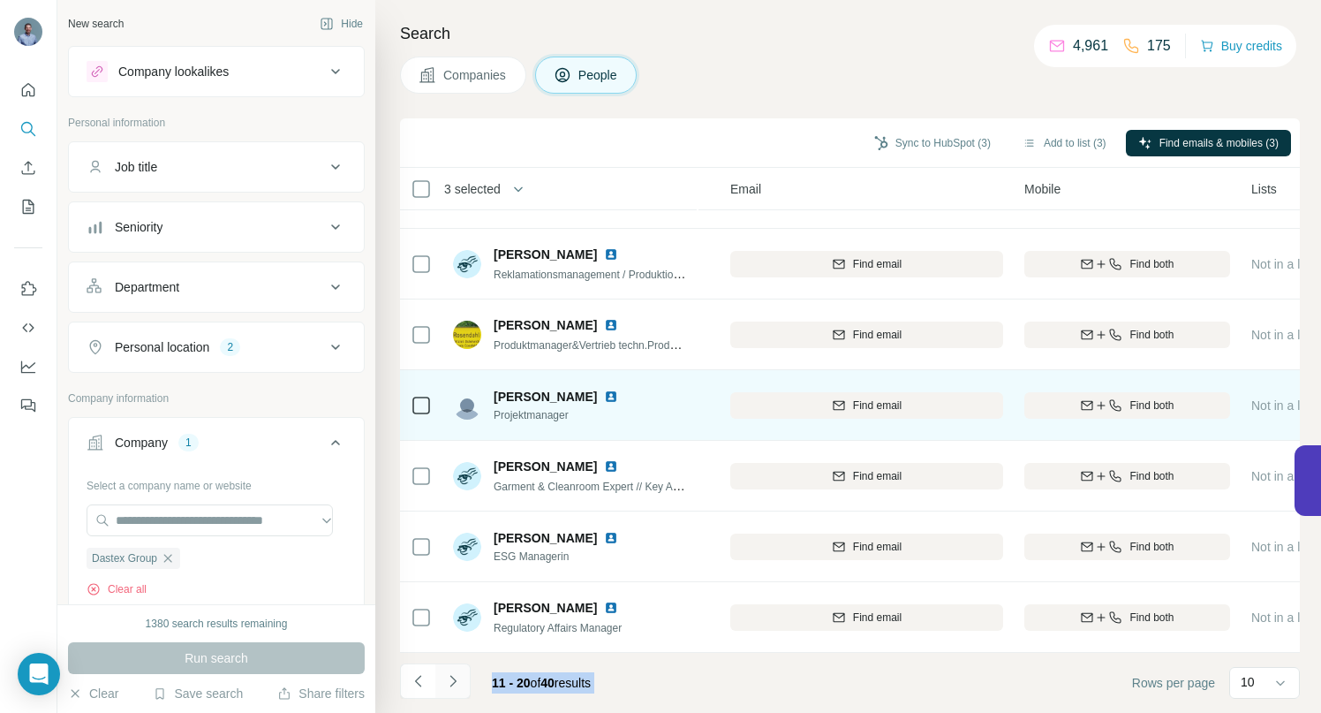
click at [453, 682] on icon "Navigate to next page" at bounding box center [453, 681] width 18 height 18
click at [455, 680] on icon "Navigate to next page" at bounding box center [453, 680] width 6 height 11
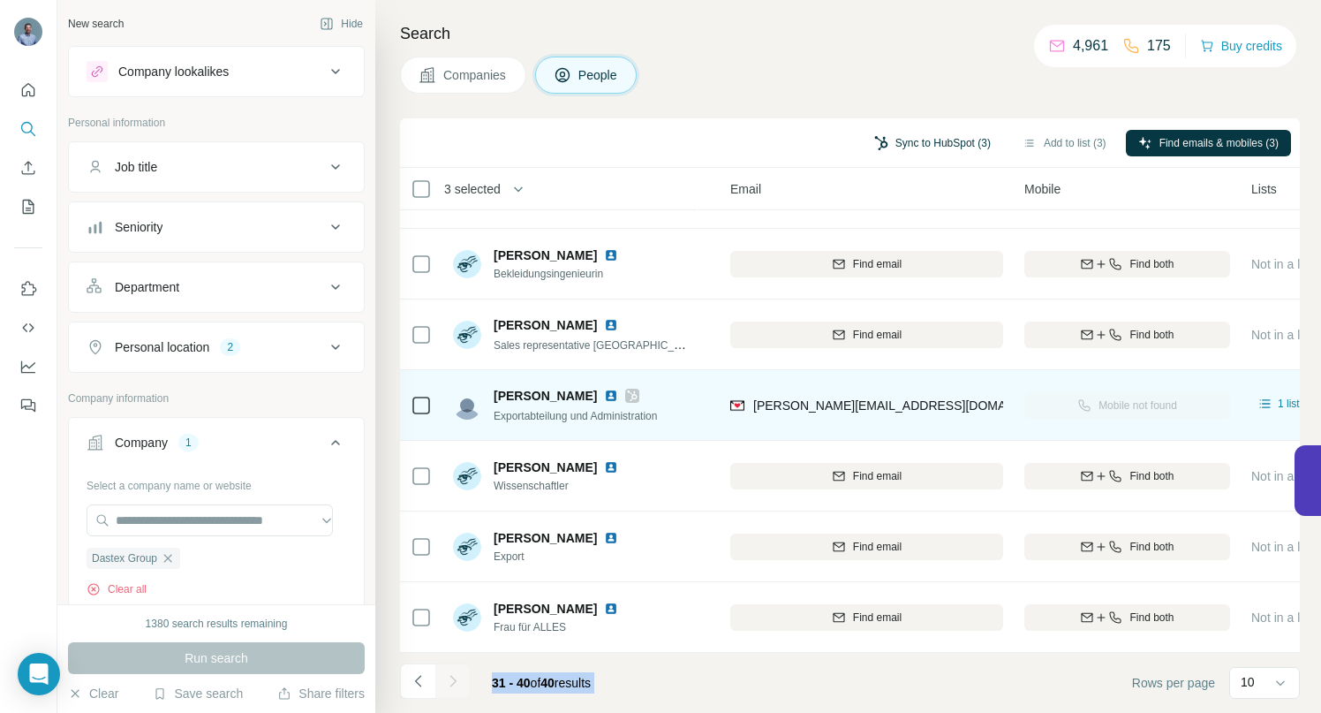
click at [901, 143] on button "Sync to HubSpot (3)" at bounding box center [932, 143] width 141 height 26
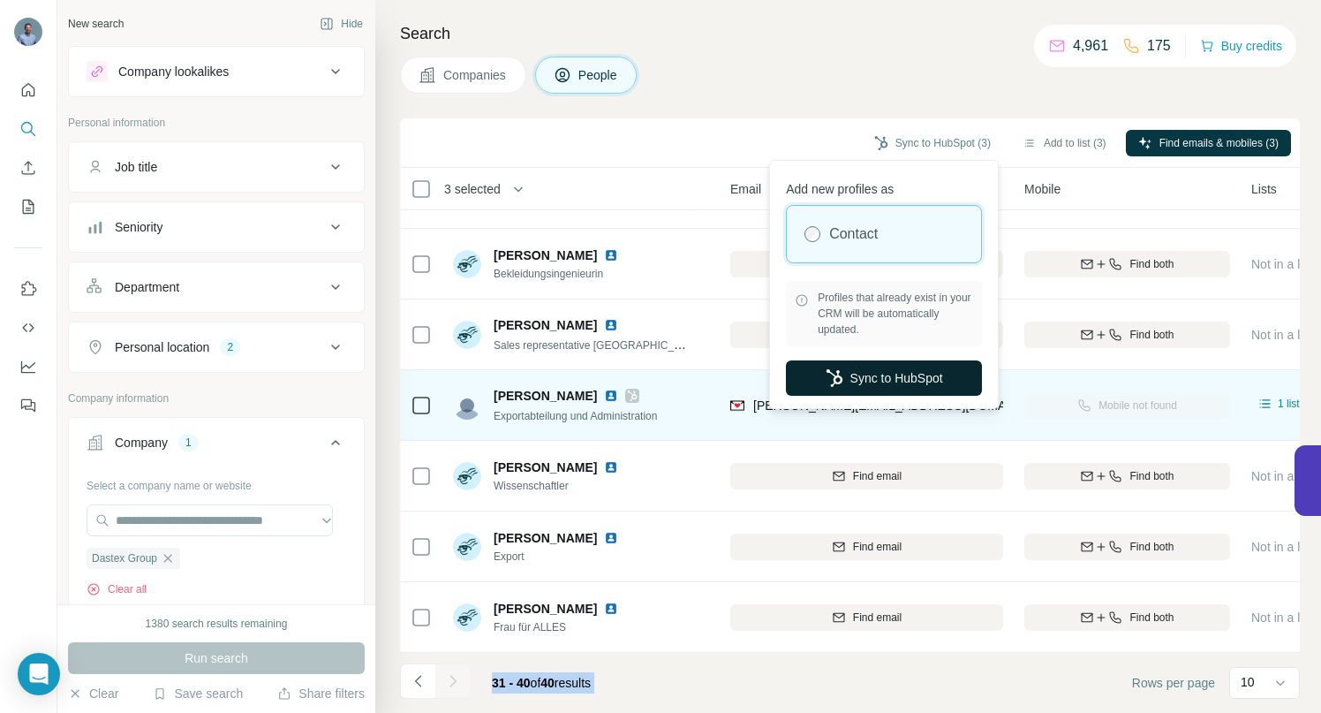
click at [863, 376] on button "Sync to HubSpot" at bounding box center [884, 377] width 196 height 35
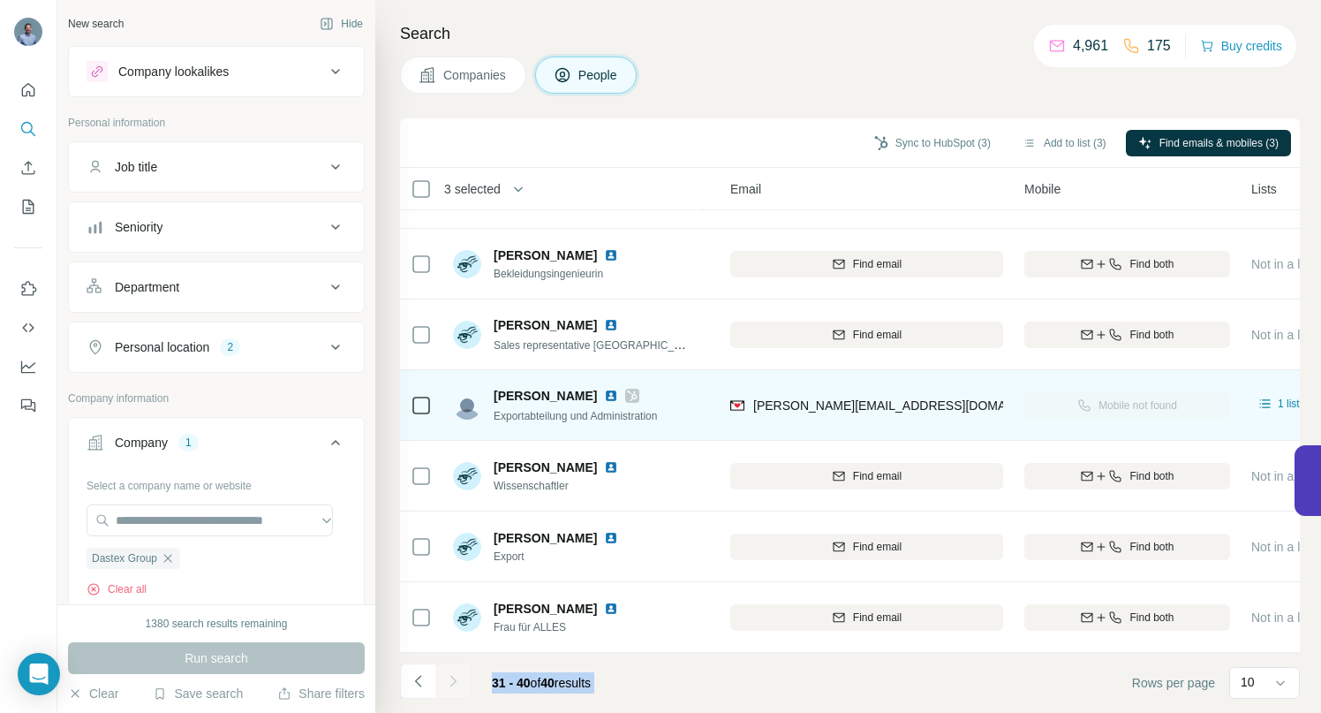
click at [170, 558] on icon "button" at bounding box center [168, 558] width 14 height 14
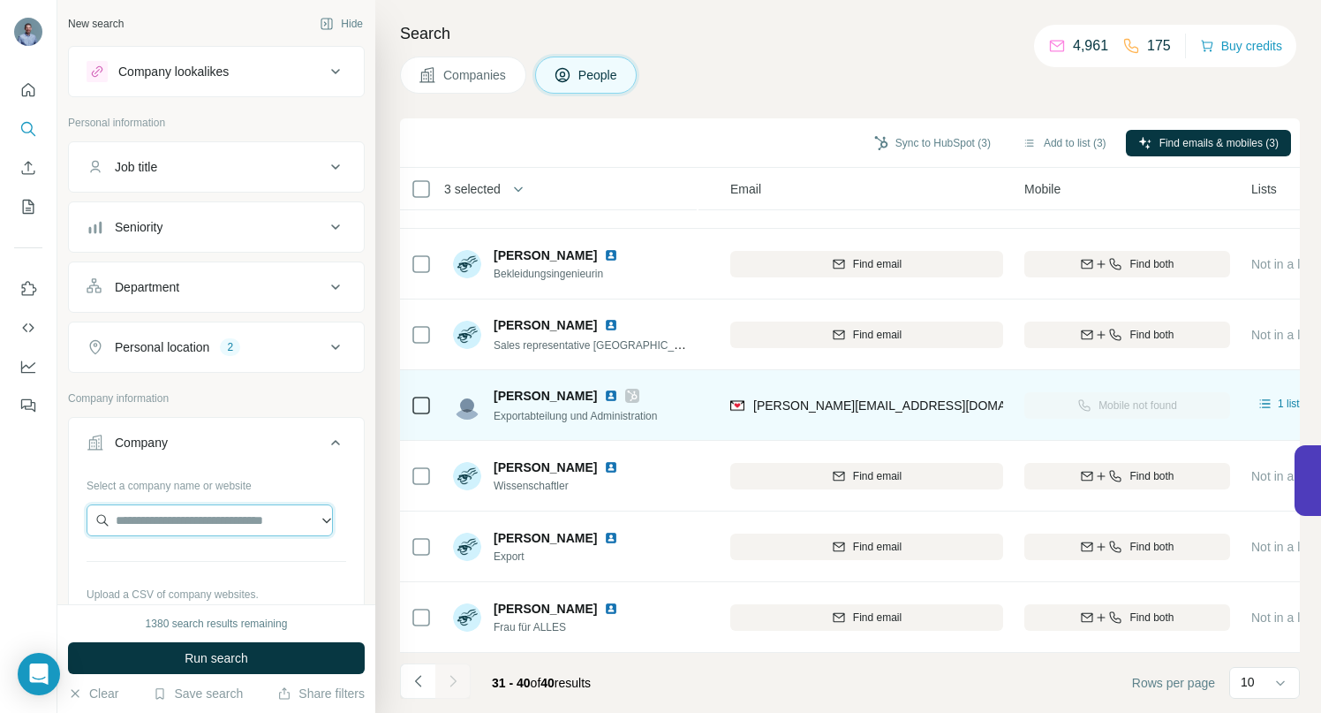
click at [177, 515] on input "text" at bounding box center [210, 520] width 246 height 32
paste input "**********"
type input "**********"
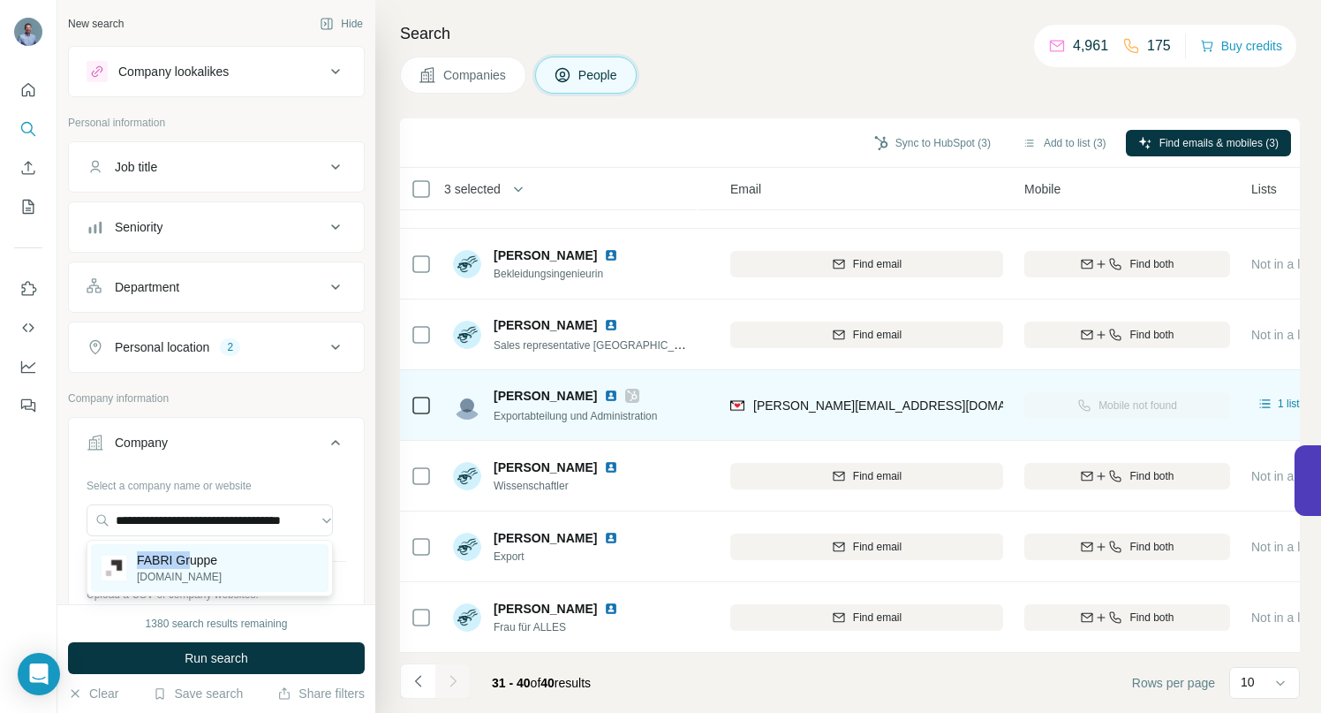
scroll to position [0, 0]
click at [186, 557] on div "FABRI Gruppe [DOMAIN_NAME]" at bounding box center [210, 568] width 238 height 48
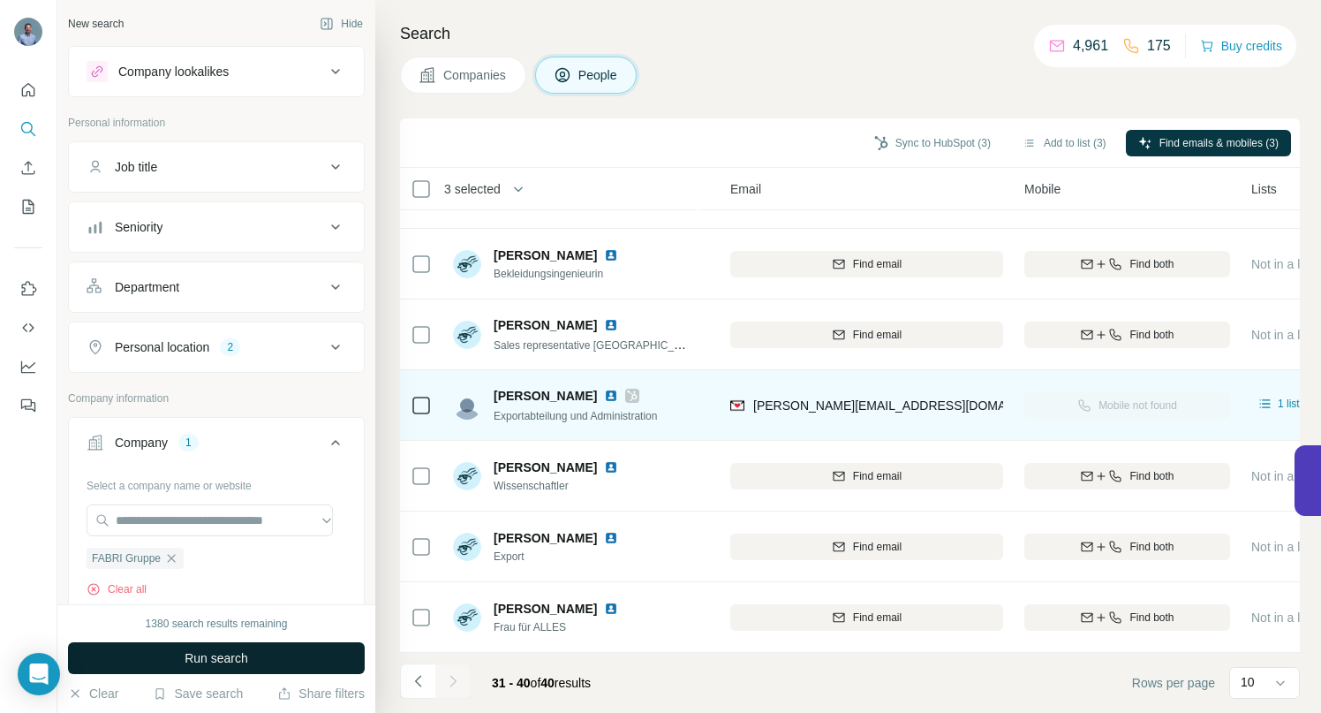
click at [185, 657] on span "Run search" at bounding box center [217, 658] width 64 height 18
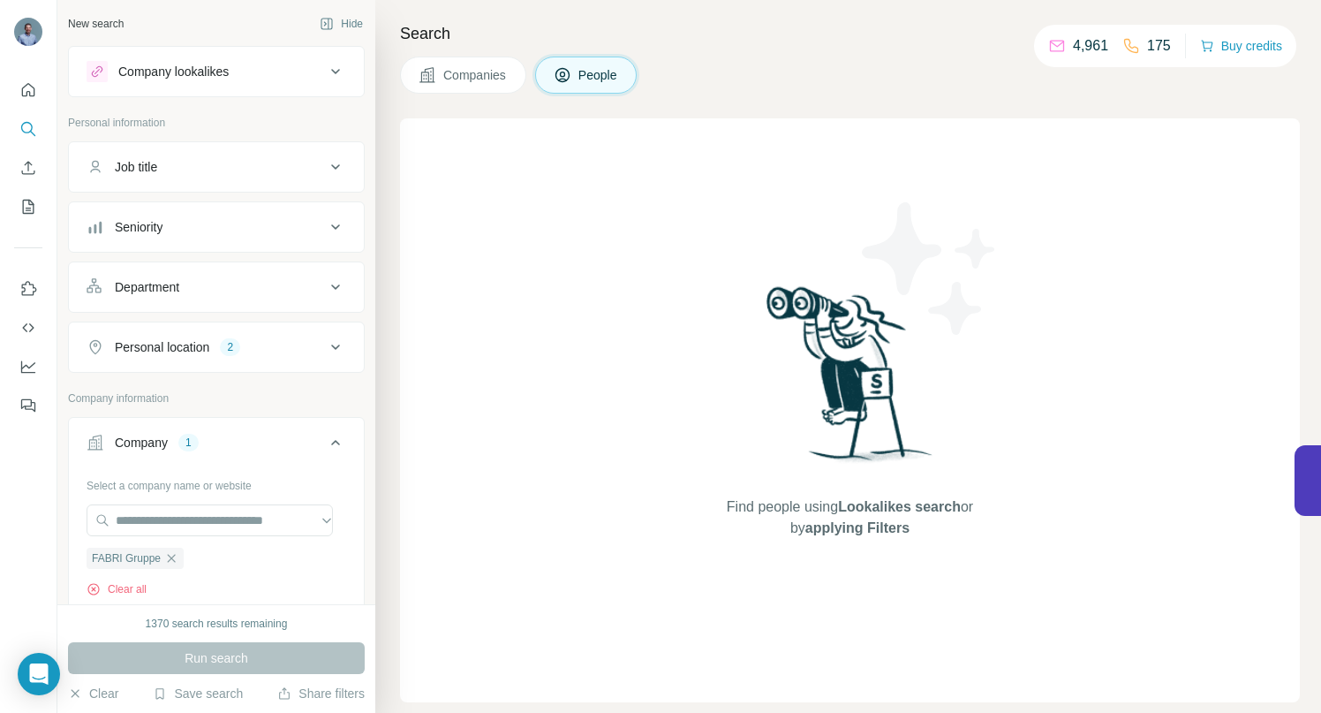
click at [331, 347] on icon at bounding box center [335, 346] width 9 height 5
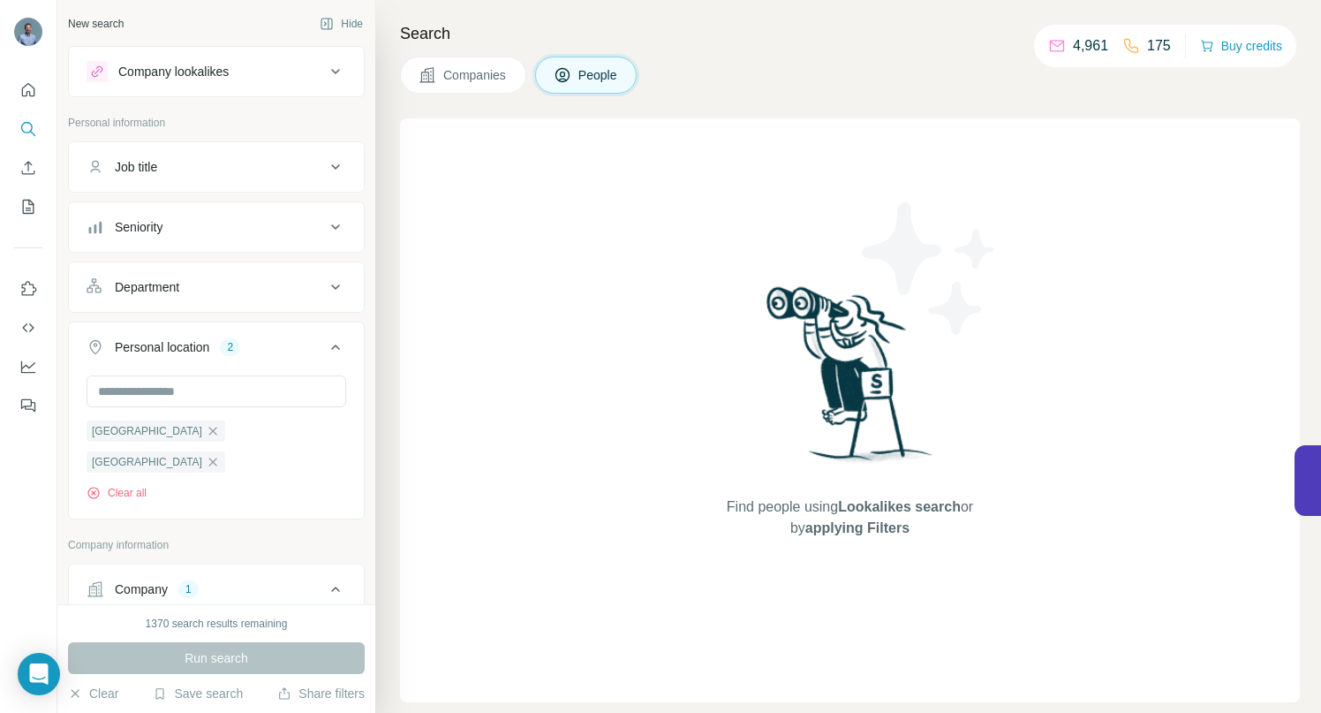
click at [325, 347] on icon at bounding box center [335, 346] width 21 height 21
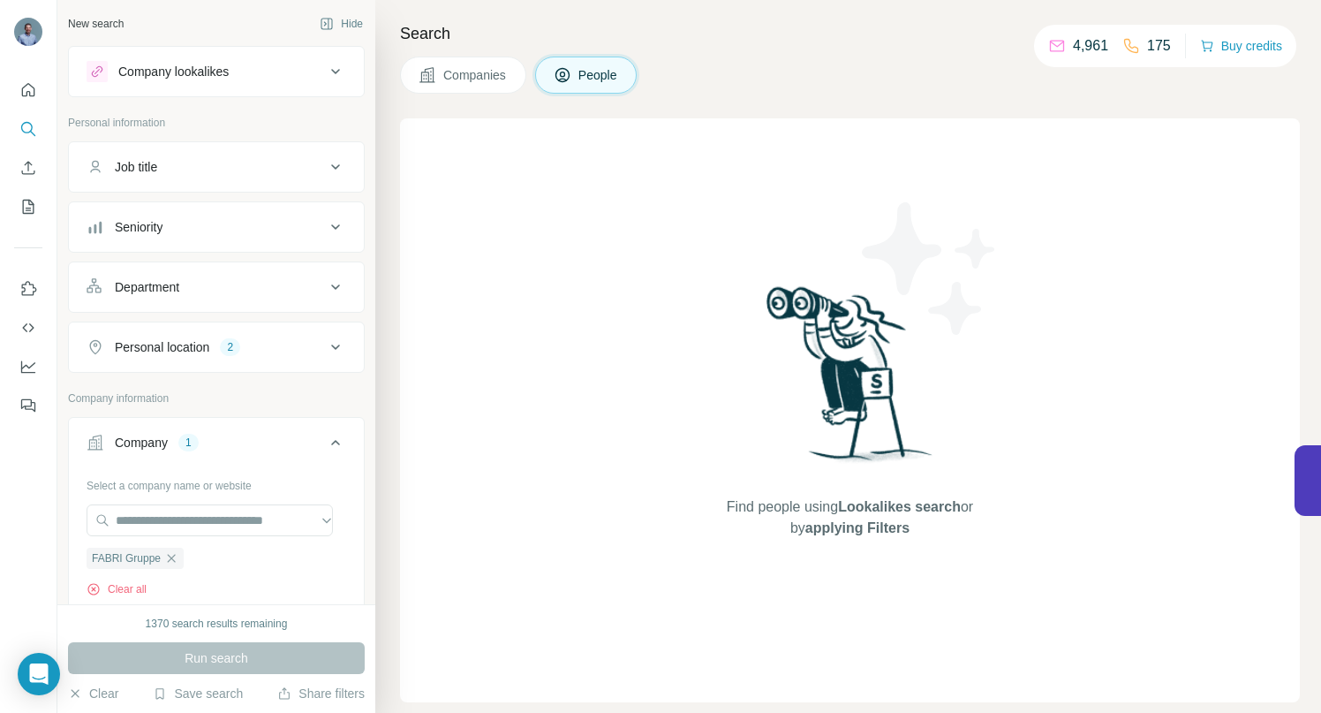
click at [518, 76] on button "Companies" at bounding box center [463, 75] width 126 height 37
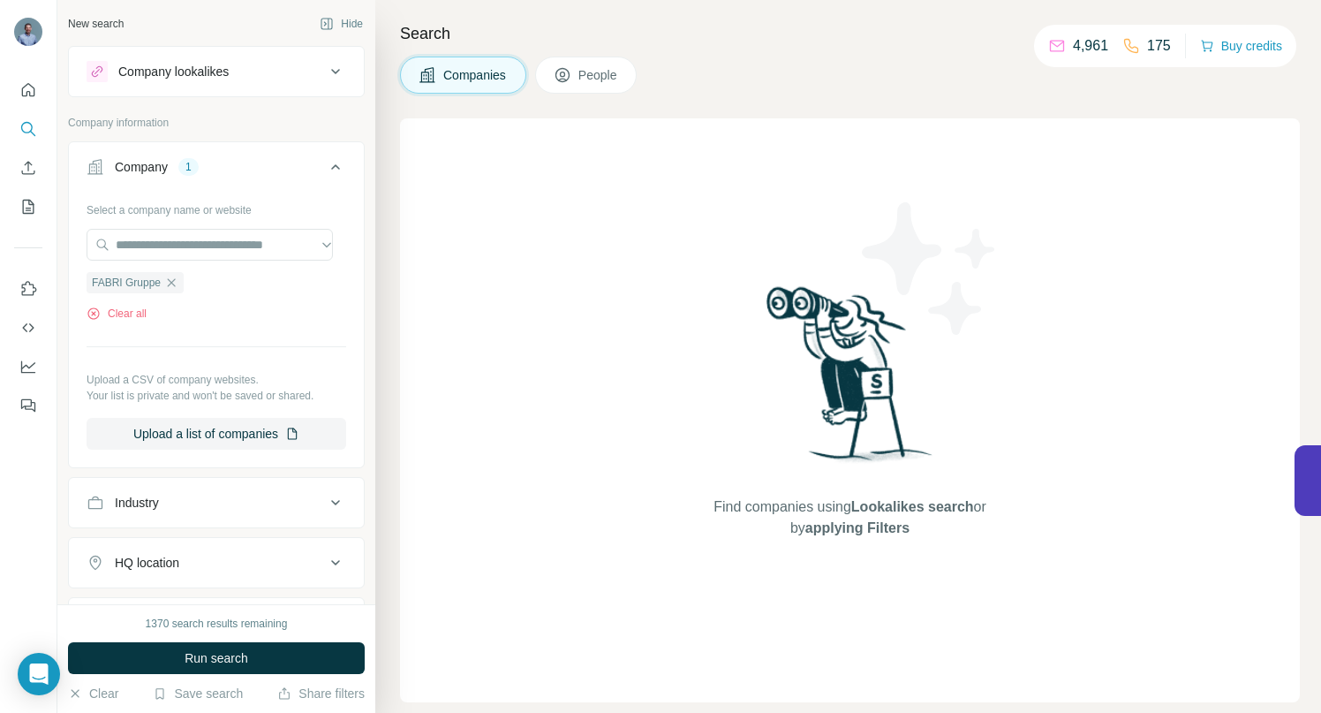
click at [495, 76] on span "Companies" at bounding box center [475, 75] width 64 height 18
